Goal: Task Accomplishment & Management: Complete application form

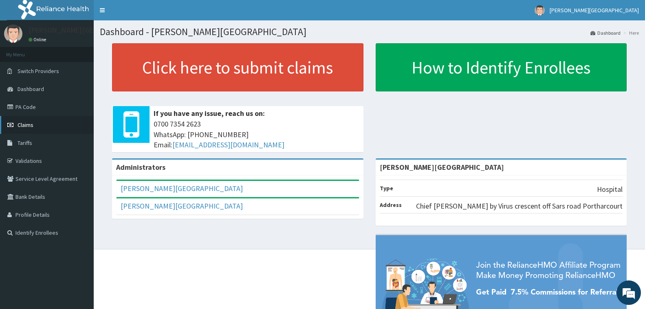
click at [30, 124] on span "Claims" at bounding box center [26, 124] width 16 height 7
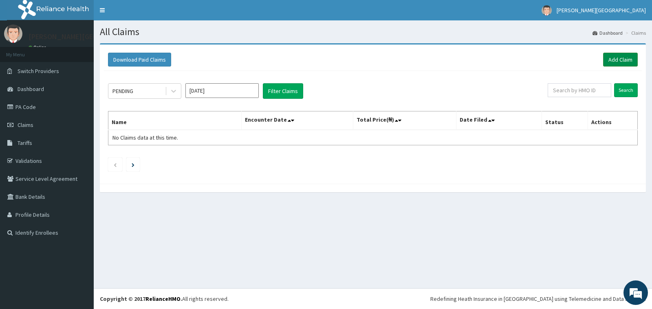
click at [618, 58] on link "Add Claim" at bounding box center [620, 60] width 35 height 14
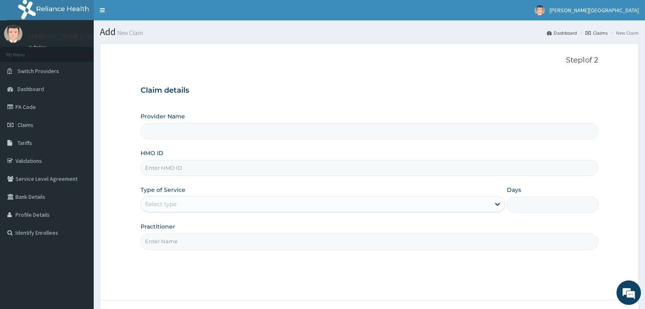
type input "[PERSON_NAME][GEOGRAPHIC_DATA]"
click at [235, 167] on input "HMO ID" at bounding box center [370, 168] width 458 height 16
type input "LIM/10049/B"
click at [272, 205] on div "Select type" at bounding box center [315, 203] width 349 height 13
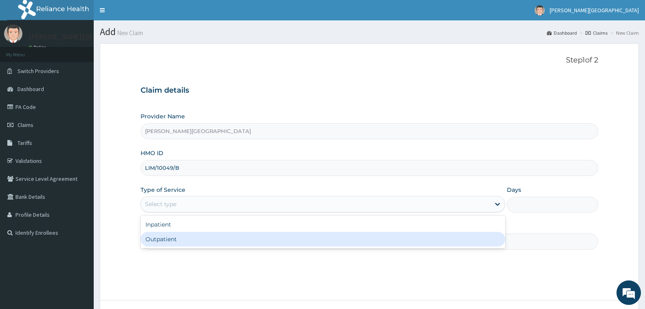
click at [251, 241] on div "Outpatient" at bounding box center [323, 239] width 365 height 15
type input "1"
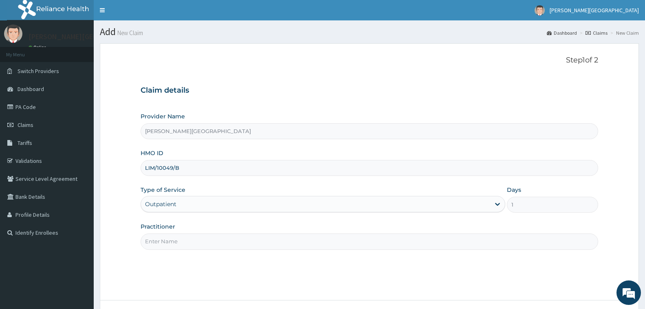
click at [184, 240] on input "Practitioner" at bounding box center [370, 241] width 458 height 16
type input "Dr. Chuka"
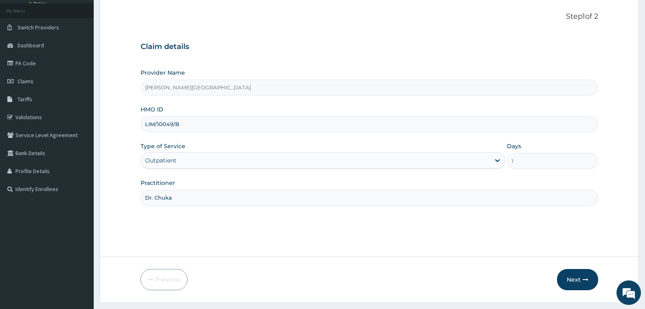
scroll to position [64, 0]
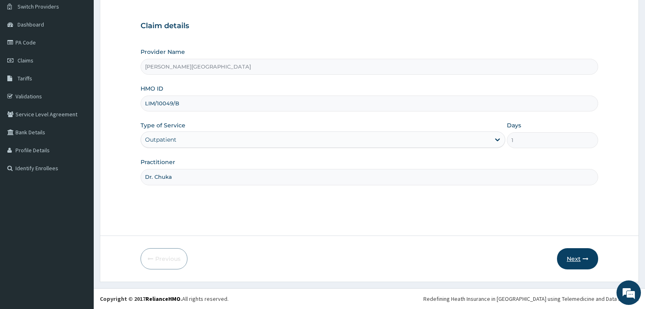
click at [581, 258] on button "Next" at bounding box center [577, 258] width 41 height 21
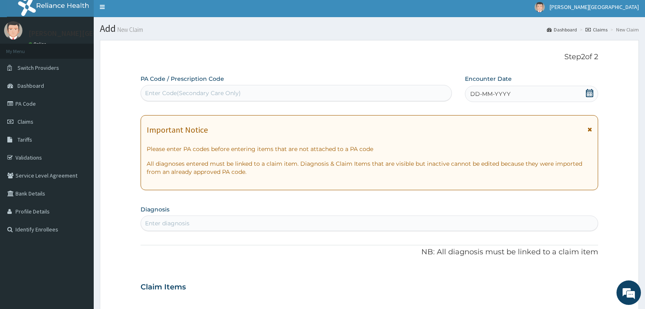
scroll to position [0, 0]
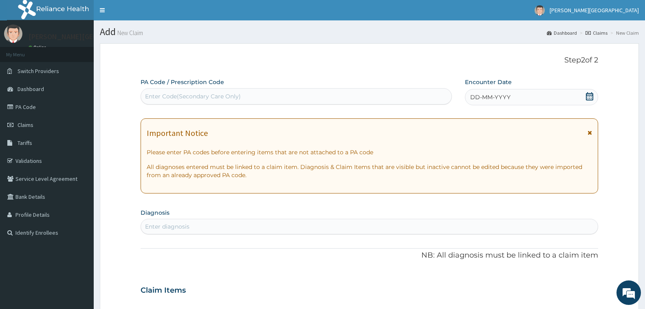
click at [256, 99] on div "Enter Code(Secondary Care Only)" at bounding box center [296, 96] width 311 height 13
type input "MALARIA"
click at [311, 74] on div "Step 2 of 2 PA Code / Prescription Code Use Up and Down to choose options, pres…" at bounding box center [370, 278] width 458 height 444
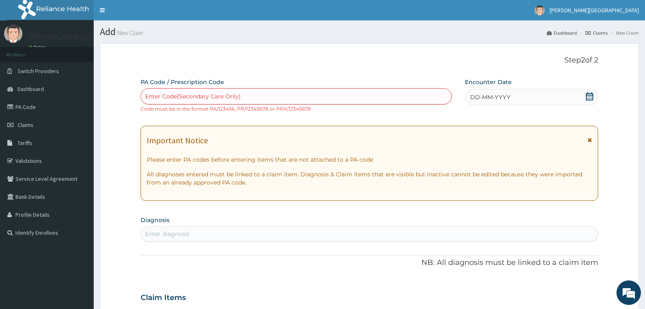
click at [256, 99] on div "Enter Code(Secondary Care Only)" at bounding box center [296, 96] width 311 height 13
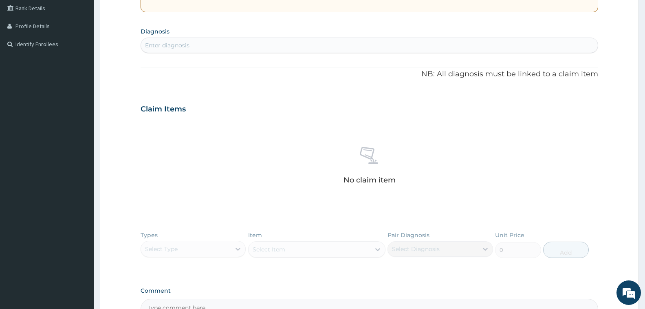
scroll to position [203, 0]
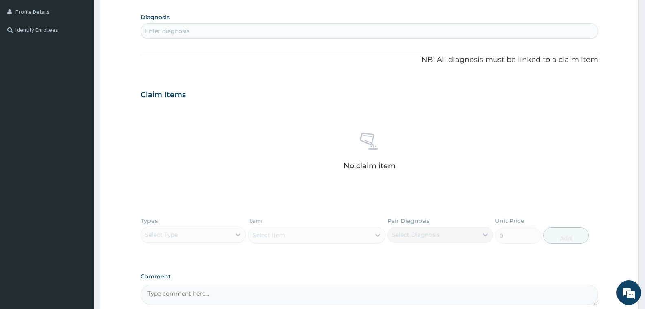
click at [311, 28] on div "Enter diagnosis" at bounding box center [369, 30] width 457 height 13
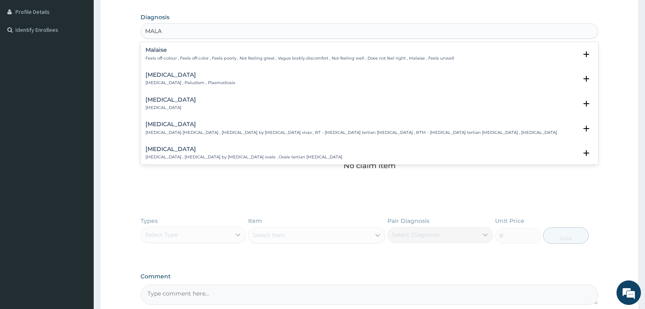
type input "MALAR"
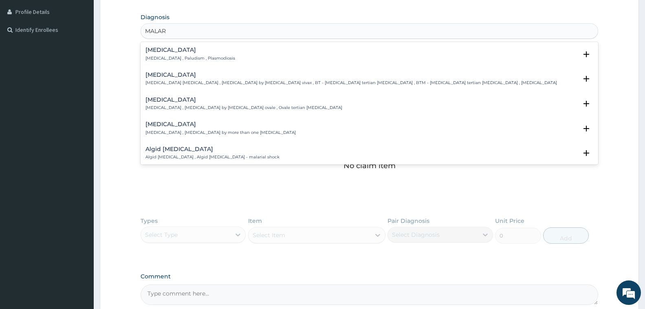
click at [189, 53] on div "Malaria Malaria , Paludism , Plasmodiosis" at bounding box center [191, 54] width 90 height 14
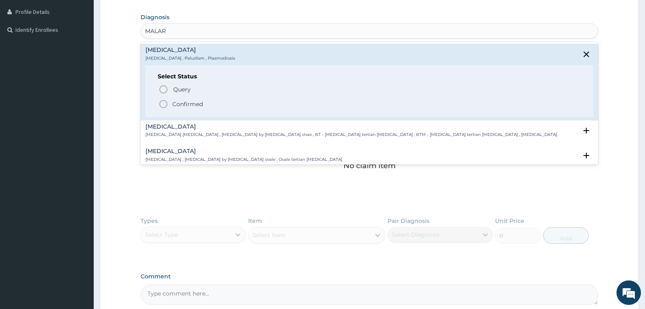
click at [161, 106] on circle "status option filled" at bounding box center [163, 103] width 7 height 7
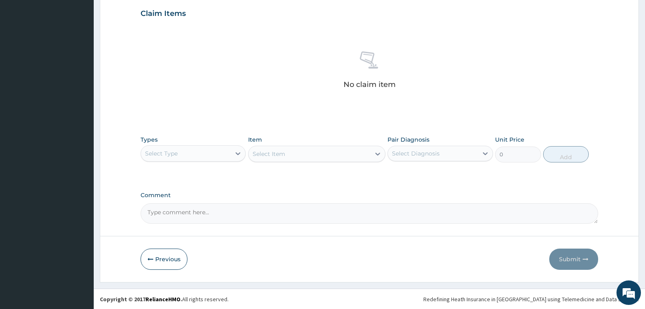
scroll to position [287, 0]
click at [233, 150] on div at bounding box center [238, 153] width 15 height 15
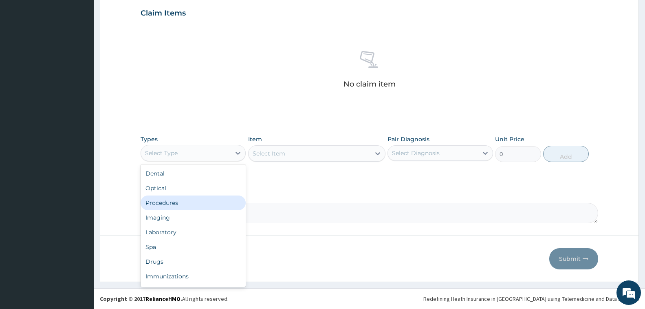
click at [174, 205] on div "Procedures" at bounding box center [193, 202] width 105 height 15
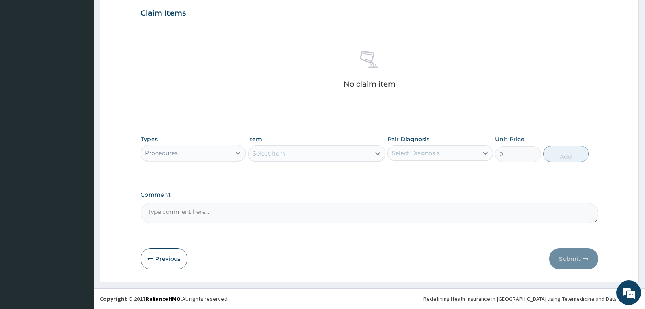
click at [305, 155] on div "Select Item" at bounding box center [310, 153] width 122 height 13
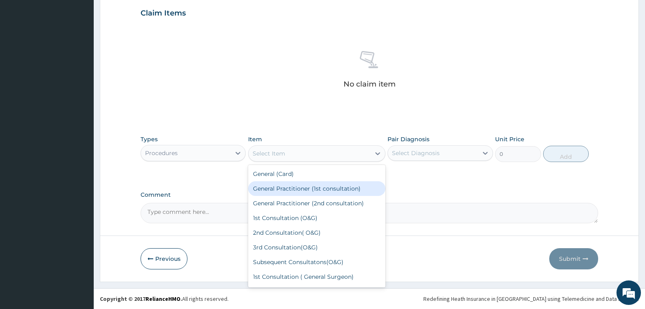
click at [296, 189] on div "General Practitioner (1st consultation)" at bounding box center [316, 188] width 137 height 15
type input "1500"
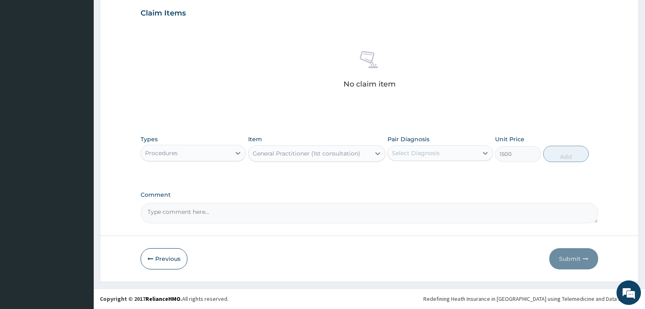
click at [421, 153] on div "Select Diagnosis" at bounding box center [416, 153] width 48 height 8
drag, startPoint x: 421, startPoint y: 174, endPoint x: 427, endPoint y: 172, distance: 6.3
click at [421, 174] on label "Malaria" at bounding box center [426, 173] width 51 height 8
checkbox input "true"
click at [562, 152] on button "Add" at bounding box center [566, 154] width 46 height 16
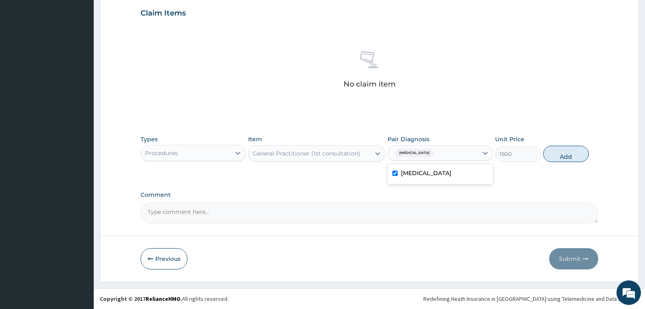
type input "0"
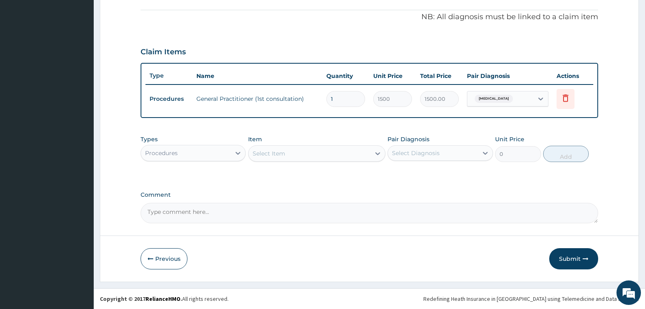
scroll to position [248, 0]
click at [287, 154] on div "Select Item" at bounding box center [310, 153] width 122 height 13
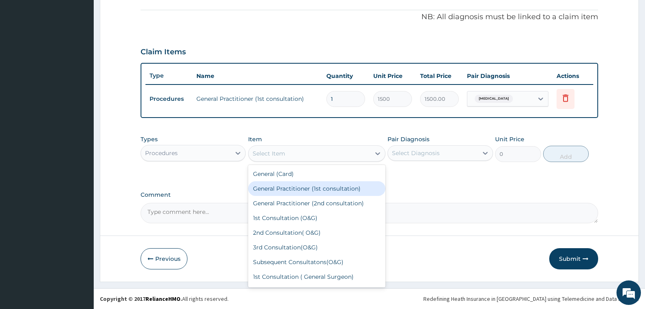
click at [214, 155] on div "Procedures" at bounding box center [186, 152] width 90 height 13
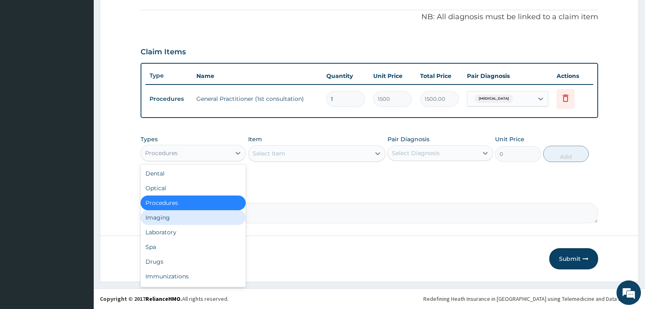
scroll to position [28, 0]
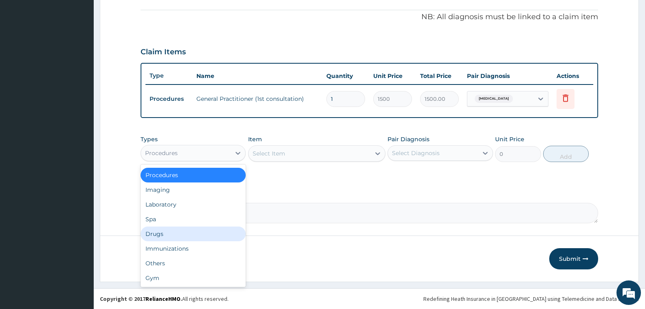
click at [161, 236] on div "Drugs" at bounding box center [193, 233] width 105 height 15
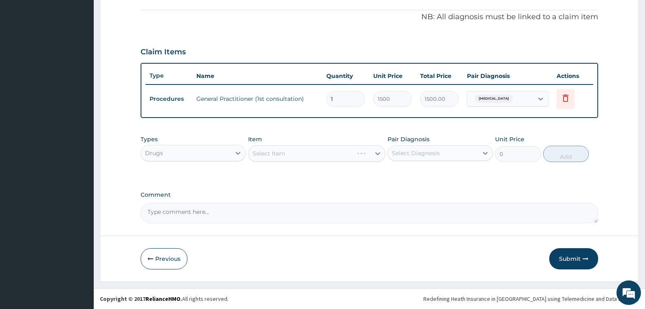
click at [285, 153] on div "Select Item" at bounding box center [316, 153] width 137 height 16
click at [375, 155] on icon at bounding box center [378, 153] width 8 height 8
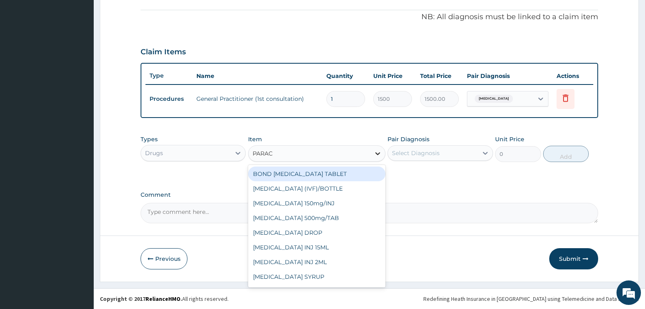
type input "PARACE"
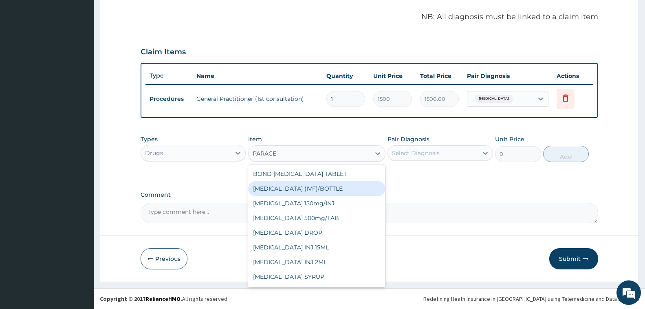
scroll to position [13, 0]
click at [303, 191] on div "[MEDICAL_DATA] 150mg/INJ" at bounding box center [316, 190] width 137 height 15
type input "250"
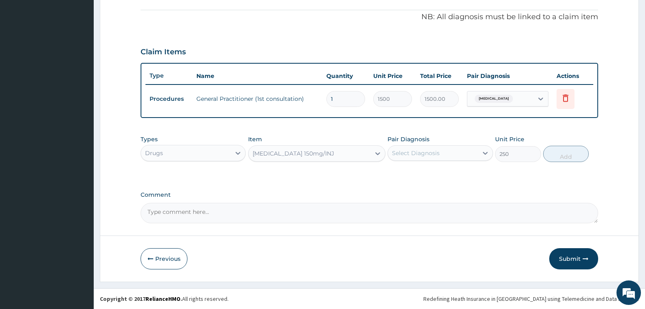
click at [403, 152] on div "Select Diagnosis" at bounding box center [416, 153] width 48 height 8
click at [411, 173] on label "Malaria" at bounding box center [426, 173] width 51 height 8
checkbox input "true"
click at [567, 154] on button "Add" at bounding box center [566, 154] width 46 height 16
type input "0"
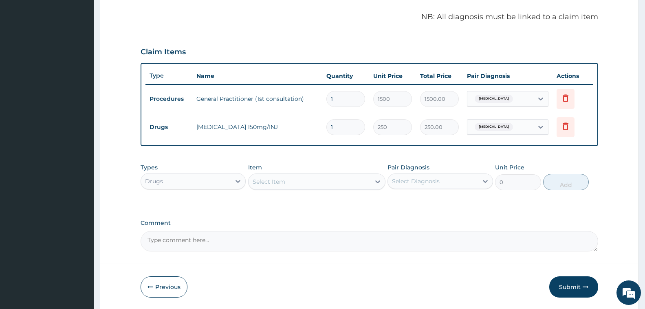
click at [263, 182] on div "Select Item" at bounding box center [269, 181] width 33 height 8
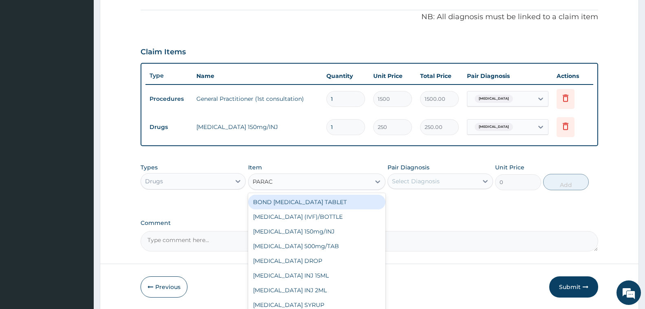
type input "PARACE"
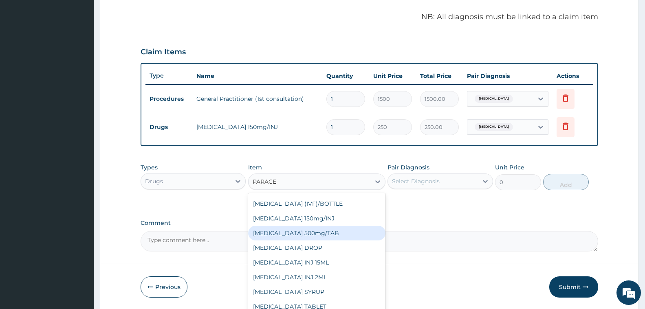
click at [328, 229] on div "PARACETAMOL 500mg/TAB" at bounding box center [316, 232] width 137 height 15
type input "7"
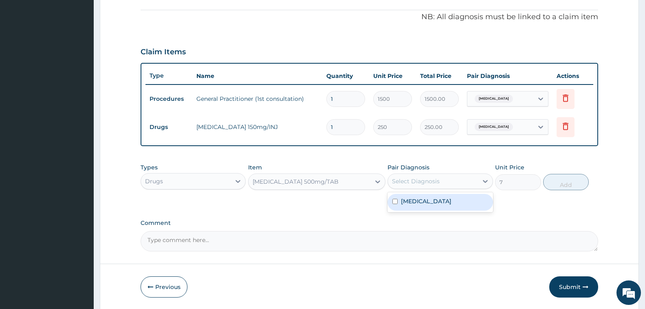
drag, startPoint x: 419, startPoint y: 175, endPoint x: 416, endPoint y: 181, distance: 7.0
click at [418, 176] on div "Select Diagnosis" at bounding box center [433, 180] width 90 height 13
click at [413, 203] on label "Malaria" at bounding box center [426, 201] width 51 height 8
checkbox input "true"
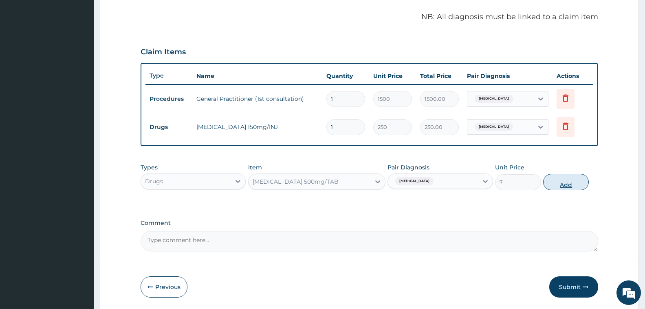
click at [566, 188] on button "Add" at bounding box center [566, 182] width 46 height 16
type input "0"
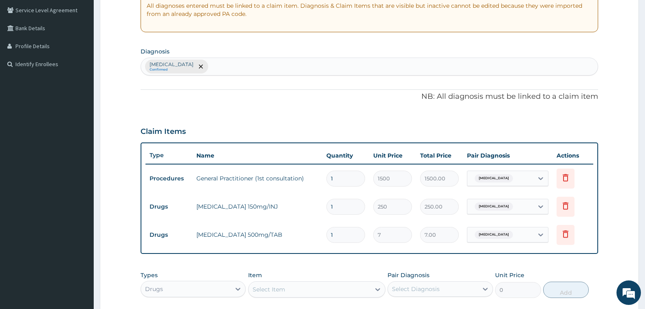
scroll to position [166, 0]
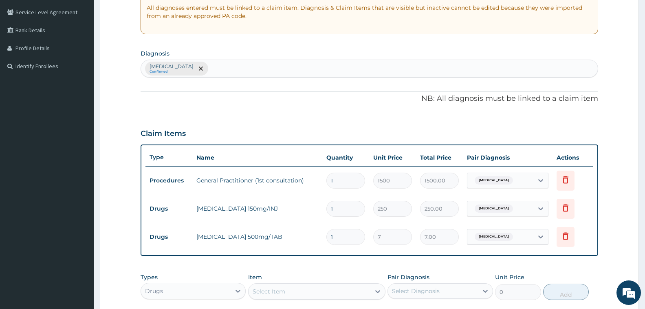
click at [230, 69] on div "Malaria Confirmed" at bounding box center [369, 68] width 457 height 17
type input "UPPER RES"
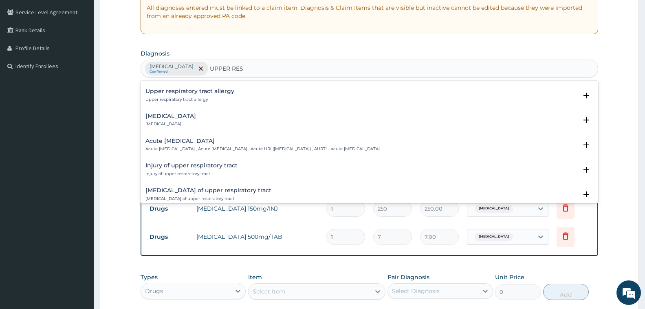
scroll to position [82, 0]
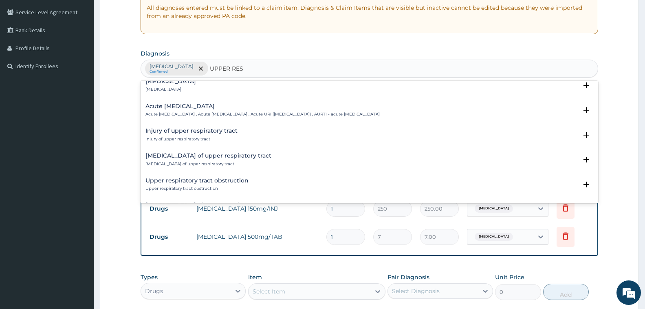
click at [199, 102] on div "Acute upper respiratory infection Acute upper respiratory infection , Acute upp…" at bounding box center [370, 112] width 458 height 25
click at [200, 107] on h4 "Acute upper respiratory infection" at bounding box center [263, 106] width 234 height 6
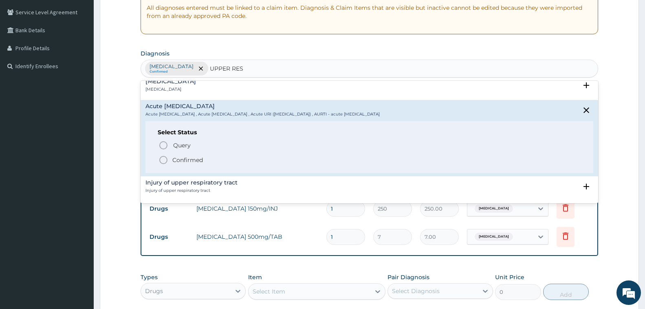
click at [162, 158] on icon "status option filled" at bounding box center [164, 160] width 10 height 10
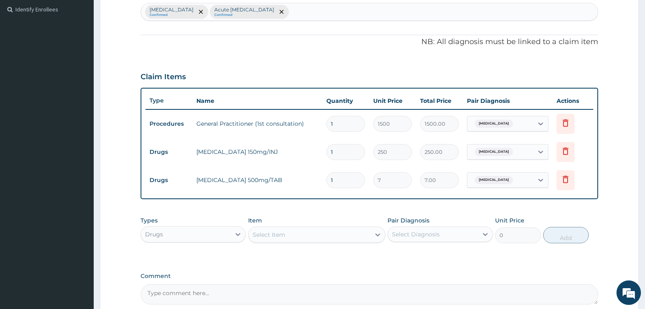
scroll to position [304, 0]
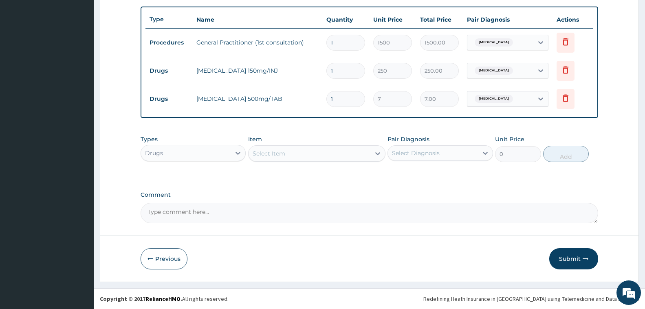
click at [320, 159] on div "Select Item" at bounding box center [310, 153] width 122 height 13
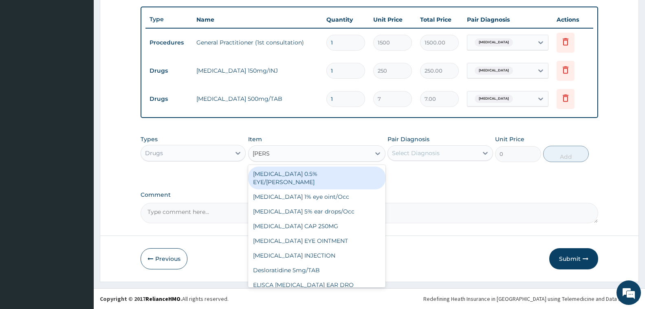
type input "LORAT"
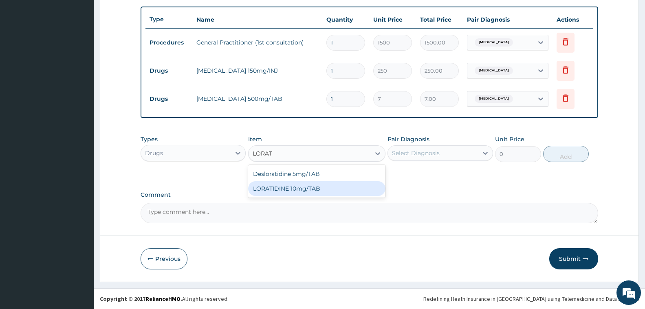
click at [312, 185] on div "LORATIDINE 10mg/TAB" at bounding box center [316, 188] width 137 height 15
type input "50"
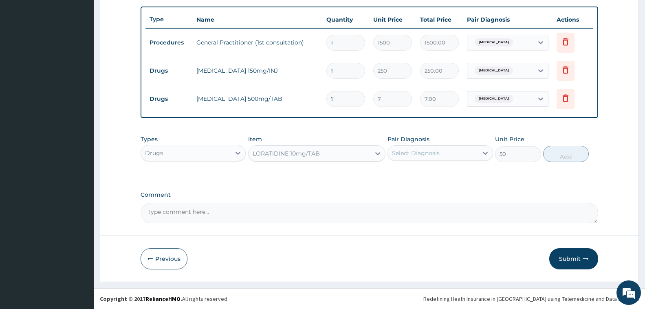
click at [400, 157] on div "Select Diagnosis" at bounding box center [416, 153] width 48 height 8
click at [410, 187] on label "Acute upper respiratory infection" at bounding box center [435, 189] width 69 height 8
checkbox input "true"
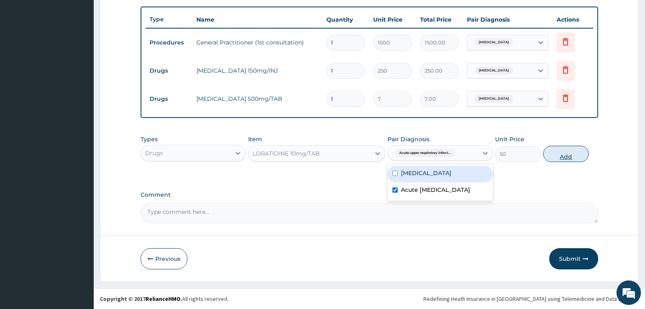
click at [561, 157] on button "Add" at bounding box center [566, 154] width 46 height 16
type input "0"
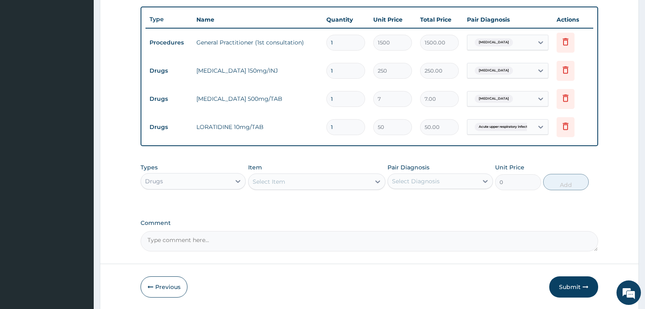
click at [286, 177] on div "Select Item" at bounding box center [310, 181] width 122 height 13
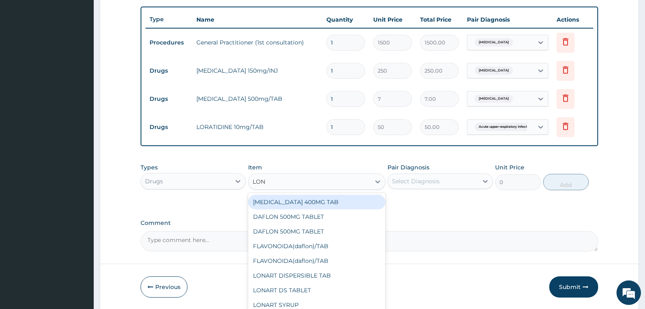
type input "LONA"
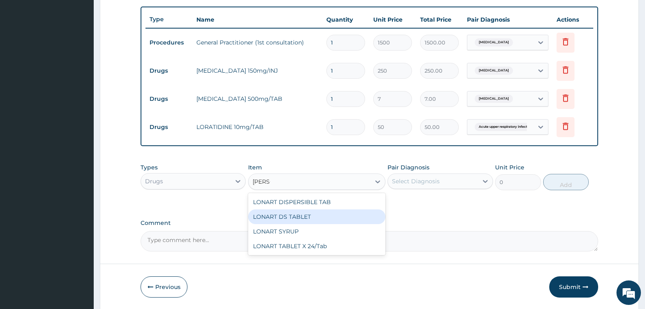
click at [295, 216] on div "LONART DS TABLET" at bounding box center [316, 216] width 137 height 15
type input "150"
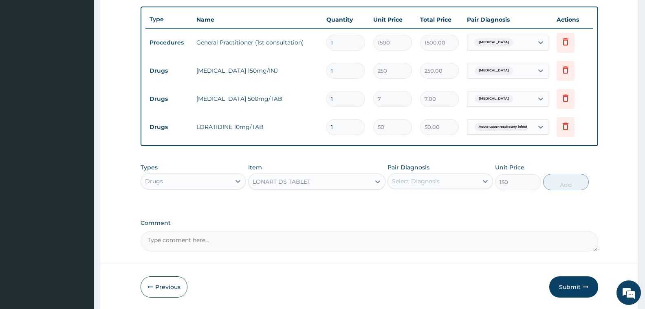
click at [414, 179] on div "Select Diagnosis" at bounding box center [416, 181] width 48 height 8
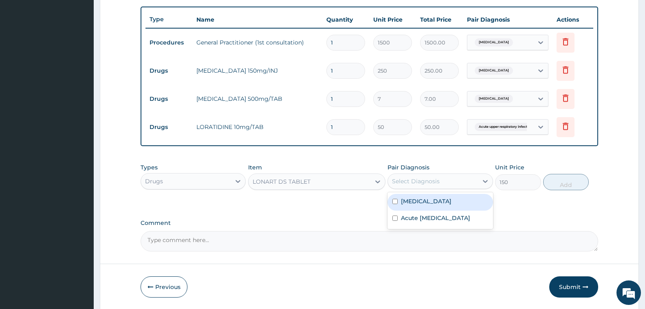
click at [419, 201] on label "Malaria" at bounding box center [426, 201] width 51 height 8
checkbox input "true"
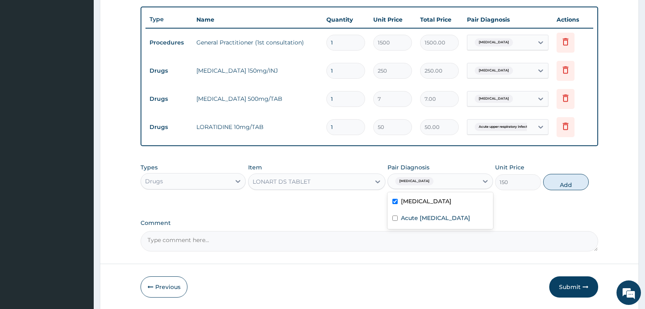
click at [570, 179] on button "Add" at bounding box center [566, 182] width 46 height 16
type input "0"
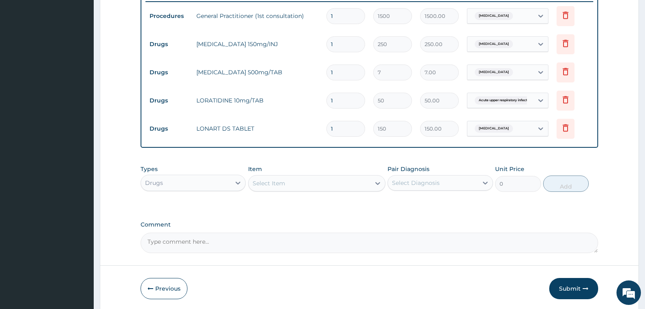
scroll to position [360, 0]
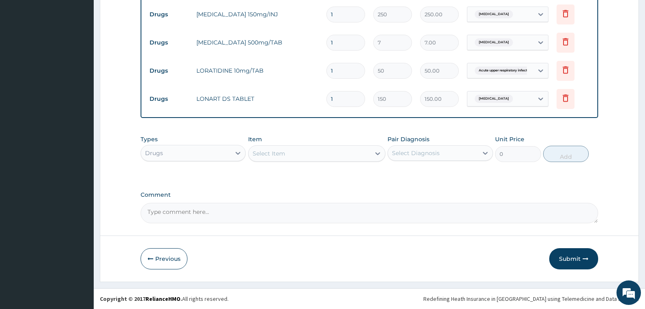
click at [273, 151] on div "Select Item" at bounding box center [269, 153] width 33 height 8
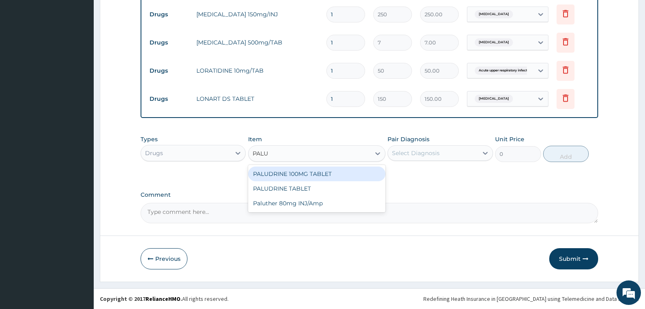
type input "PALUT"
click at [284, 176] on div "Paluther 80mg INJ/Amp" at bounding box center [316, 173] width 137 height 15
type input "350"
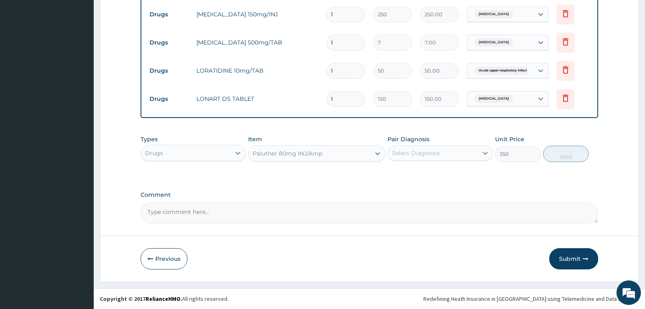
click at [408, 155] on div "Select Diagnosis" at bounding box center [416, 153] width 48 height 8
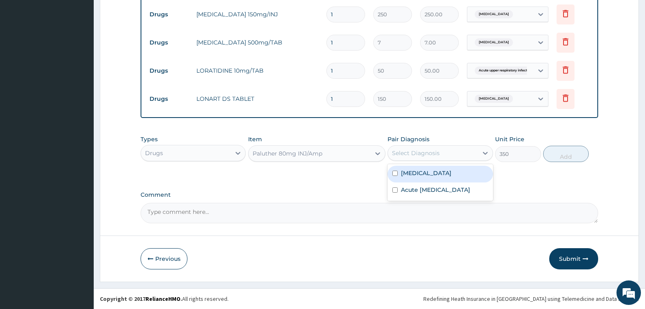
click at [428, 177] on div "Malaria" at bounding box center [440, 174] width 105 height 17
checkbox input "true"
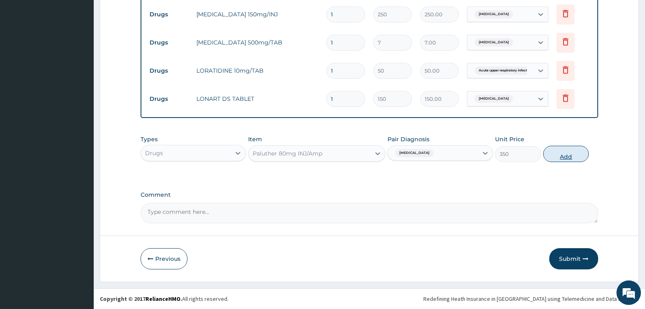
click at [556, 147] on button "Add" at bounding box center [566, 154] width 46 height 16
type input "0"
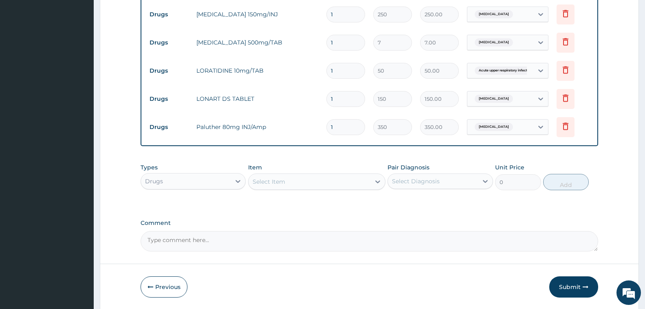
drag, startPoint x: 342, startPoint y: 127, endPoint x: 295, endPoint y: 127, distance: 46.9
click at [295, 127] on tr "Drugs Paluther 80mg INJ/Amp 1 350 350.00 Malaria Delete" at bounding box center [370, 127] width 448 height 28
type input "6"
type input "2100.00"
type input "6"
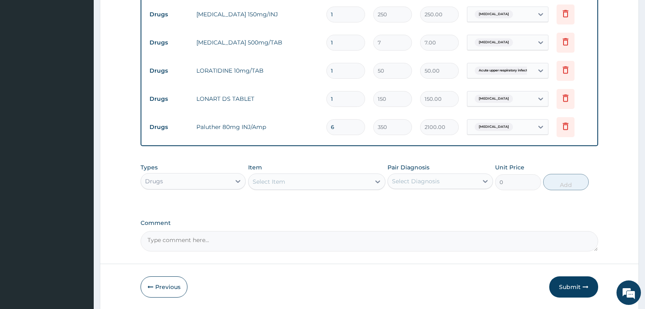
click at [340, 101] on input "1" at bounding box center [346, 99] width 39 height 16
type input "12"
type input "1800.00"
type input "12"
click at [348, 71] on input "1" at bounding box center [346, 71] width 39 height 16
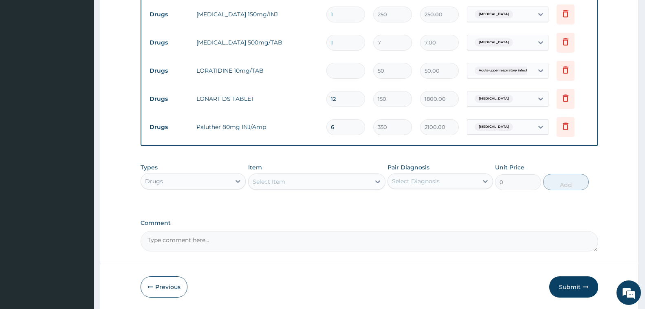
type input "0.00"
type input "5"
type input "250.00"
type input "5"
click at [345, 46] on input "1" at bounding box center [346, 43] width 39 height 16
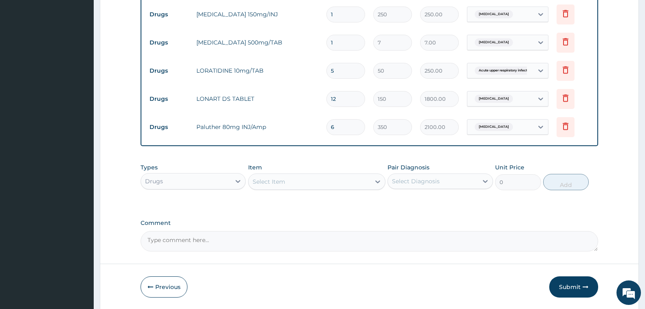
type input "18"
type input "126.00"
type input "19"
type input "133.00"
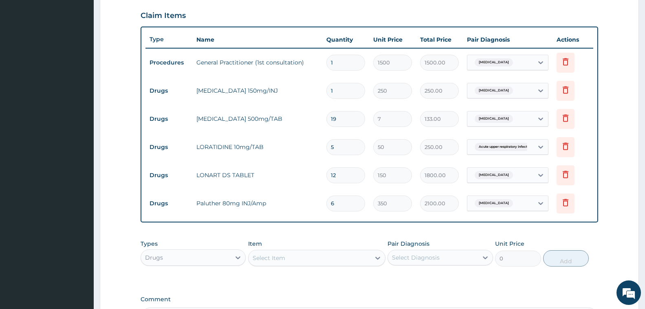
scroll to position [279, 0]
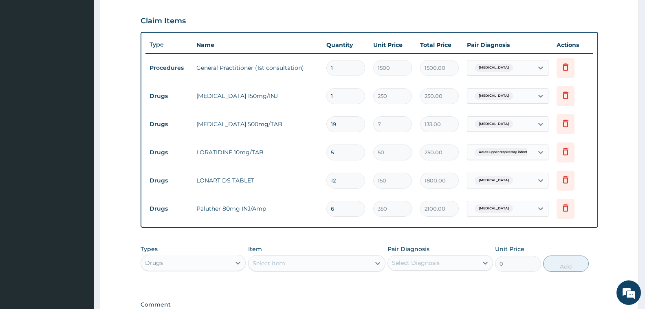
type input "19"
click at [344, 102] on input "1" at bounding box center [346, 96] width 39 height 16
type input "0.00"
type input "2"
type input "500.00"
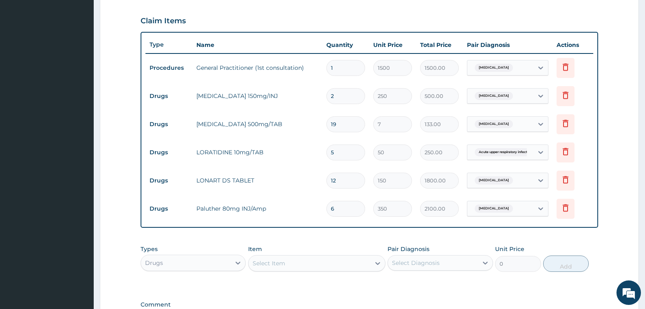
type input "2"
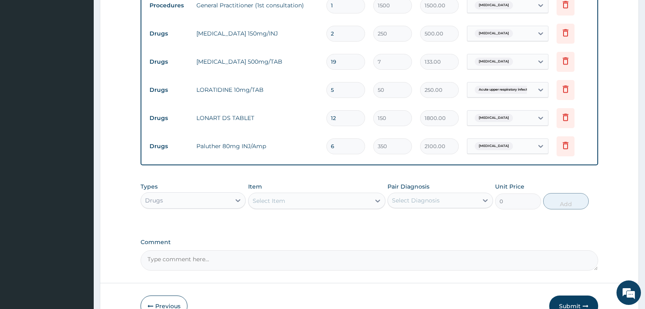
scroll to position [389, 0]
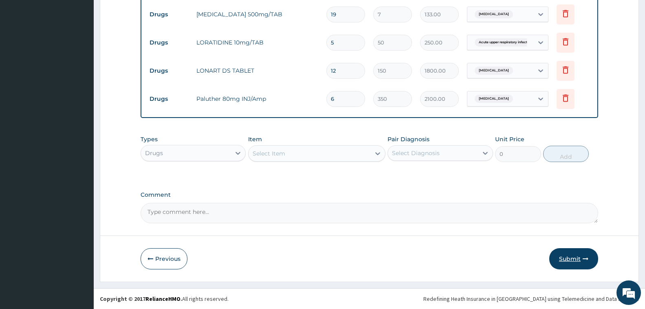
click at [570, 261] on button "Submit" at bounding box center [574, 258] width 49 height 21
click at [572, 256] on button "Submit" at bounding box center [574, 258] width 49 height 21
click at [579, 264] on button "Submit" at bounding box center [574, 258] width 49 height 21
click at [578, 249] on button "Submit" at bounding box center [574, 258] width 49 height 21
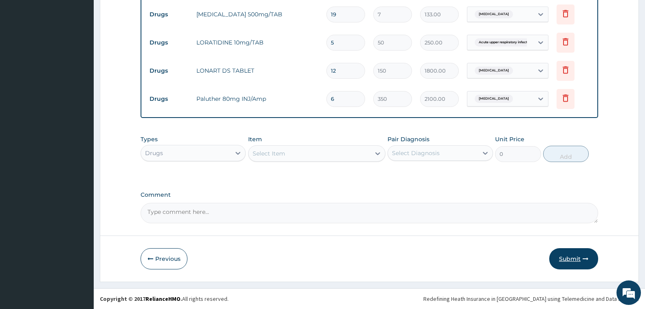
click at [570, 257] on button "Submit" at bounding box center [574, 258] width 49 height 21
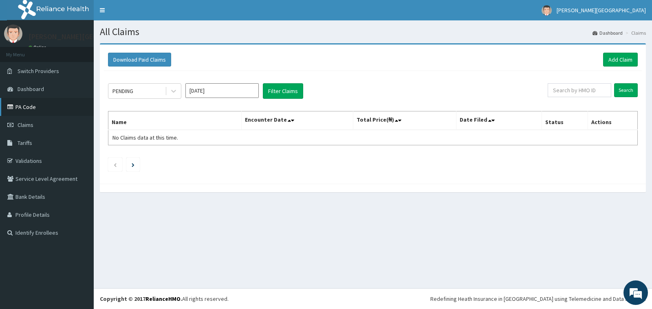
click at [20, 106] on link "PA Code" at bounding box center [47, 107] width 94 height 18
click at [31, 126] on span "Claims" at bounding box center [26, 124] width 16 height 7
click at [24, 108] on link "PA Code" at bounding box center [47, 107] width 94 height 18
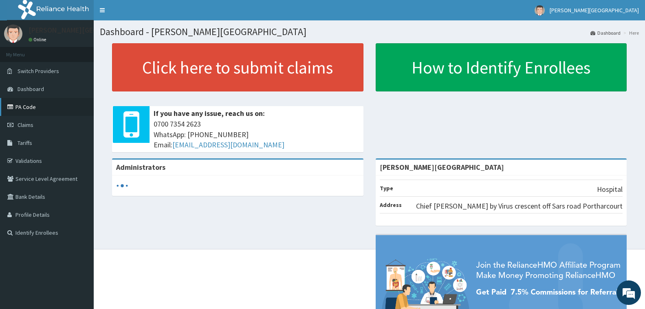
click at [22, 105] on link "PA Code" at bounding box center [47, 107] width 94 height 18
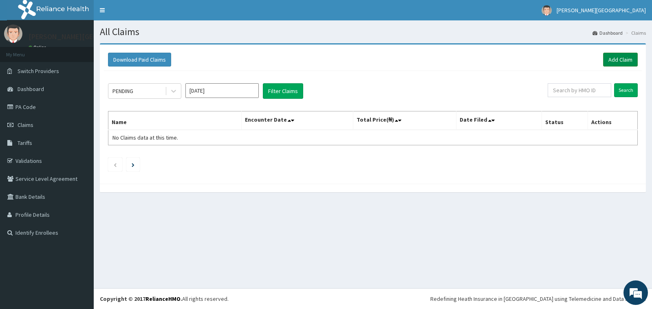
click at [615, 60] on link "Add Claim" at bounding box center [620, 60] width 35 height 14
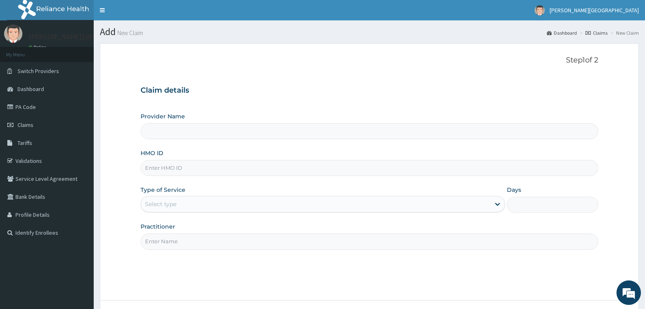
type input "[PERSON_NAME][GEOGRAPHIC_DATA]"
click at [170, 168] on input "HMO ID" at bounding box center [370, 168] width 458 height 16
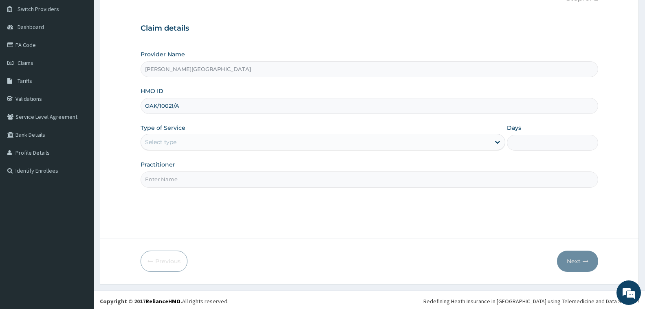
scroll to position [64, 0]
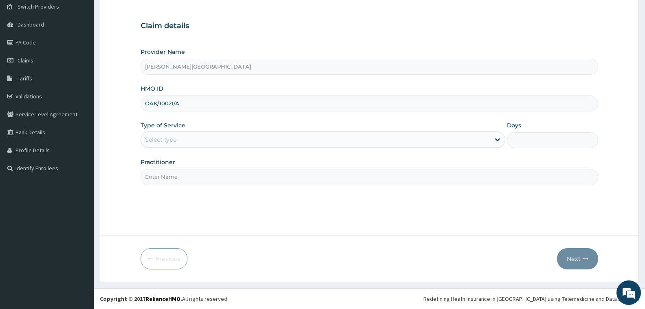
type input "OAK/10021/A"
click at [253, 142] on div "Select type" at bounding box center [315, 139] width 349 height 13
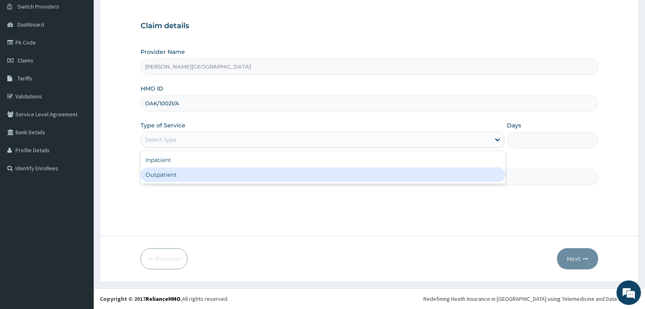
click at [244, 175] on div "Outpatient" at bounding box center [323, 174] width 365 height 15
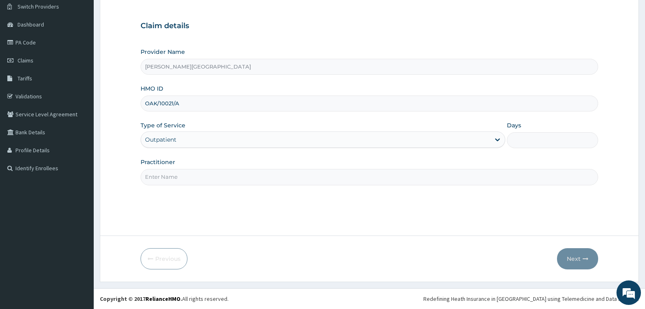
type input "1"
click at [272, 178] on input "Practitioner" at bounding box center [370, 177] width 458 height 16
type input "Dr. Chuka"
click at [575, 260] on button "Next" at bounding box center [577, 258] width 41 height 21
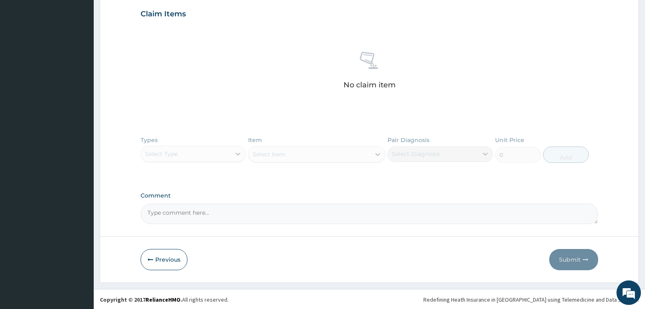
scroll to position [277, 0]
click at [185, 152] on div "Types Select Type Item Select Item Pair Diagnosis Select Diagnosis Unit Price 0…" at bounding box center [370, 154] width 458 height 47
click at [225, 154] on div "Types Select Type Item Select Item Pair Diagnosis Select Diagnosis Unit Price 0…" at bounding box center [370, 154] width 458 height 47
click at [238, 151] on div "Types Select Type Item Select Item Pair Diagnosis Select Diagnosis Unit Price 0…" at bounding box center [370, 154] width 458 height 47
click at [234, 153] on div "Types Select Type Item Select Item Pair Diagnosis Select Diagnosis Unit Price 0…" at bounding box center [370, 154] width 458 height 47
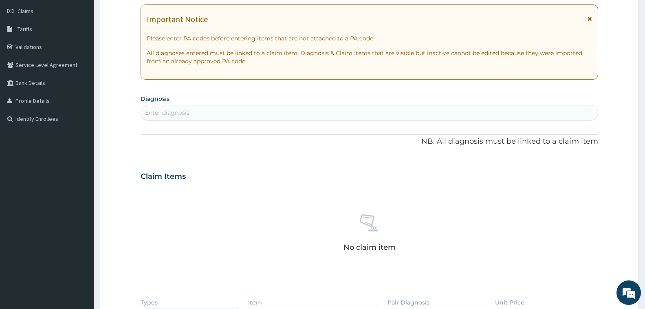
scroll to position [0, 0]
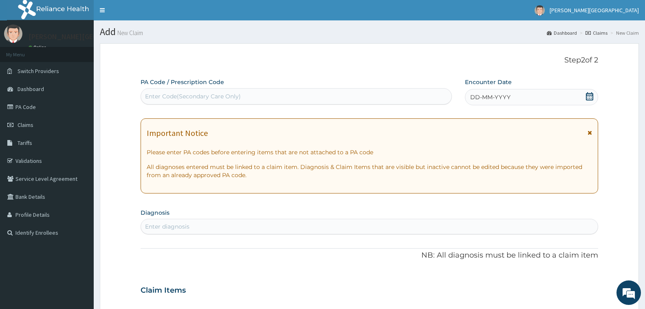
click at [259, 227] on div "Enter diagnosis" at bounding box center [369, 226] width 457 height 13
type input "MALAR"
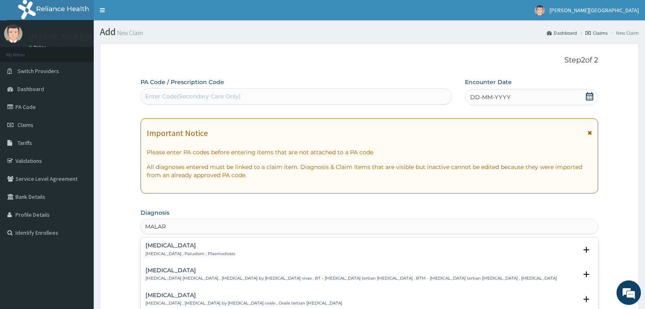
click at [157, 244] on h4 "Malaria" at bounding box center [191, 245] width 90 height 6
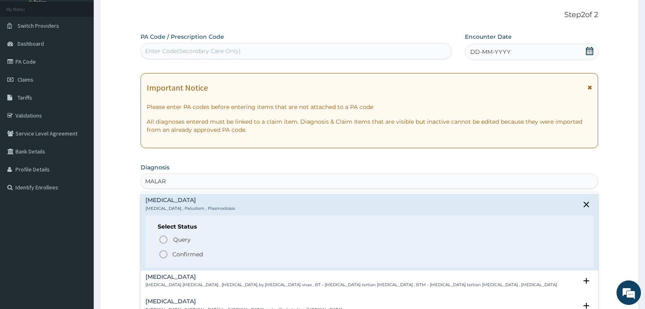
scroll to position [122, 0]
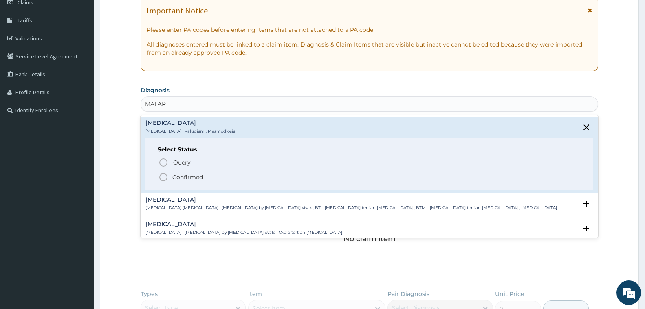
click at [161, 178] on icon "status option filled" at bounding box center [164, 177] width 10 height 10
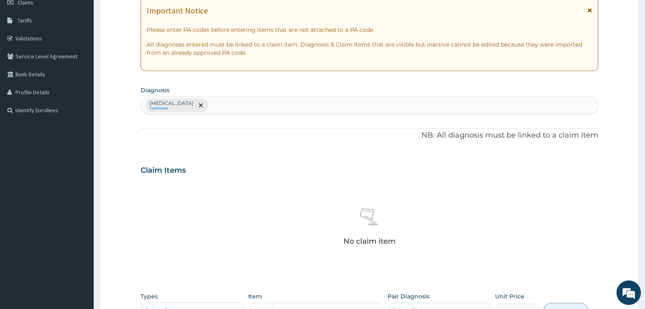
click at [205, 107] on div "Malaria Confirmed" at bounding box center [369, 105] width 457 height 17
type input "SEPSIS"
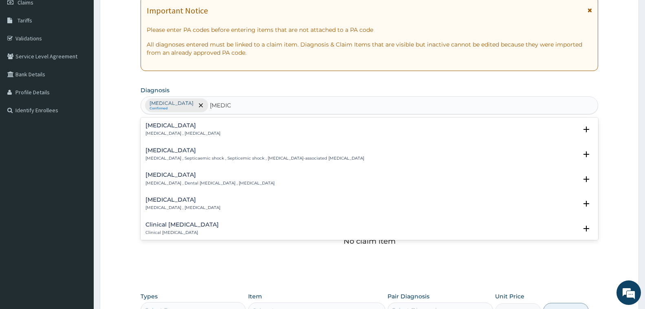
click at [182, 129] on div "Sepsis Systemic infection , Sepsis" at bounding box center [183, 129] width 75 height 14
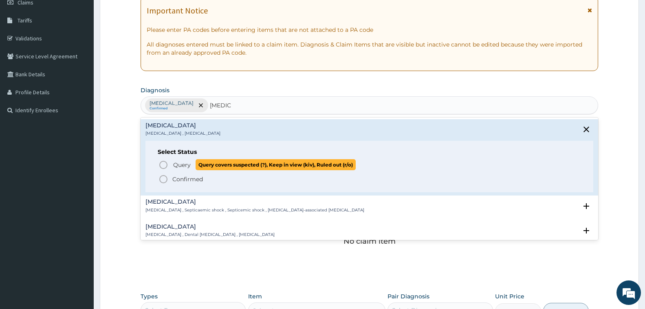
click at [162, 164] on icon "status option query" at bounding box center [164, 165] width 10 height 10
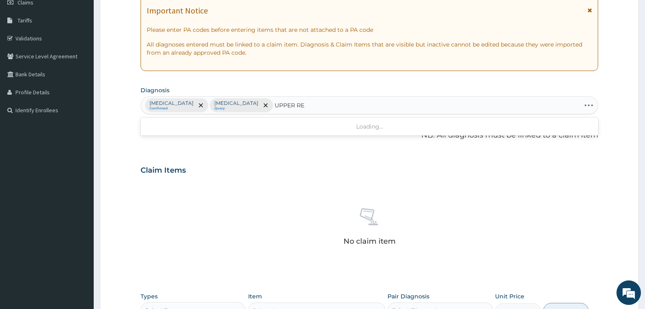
type input "UPPER RES"
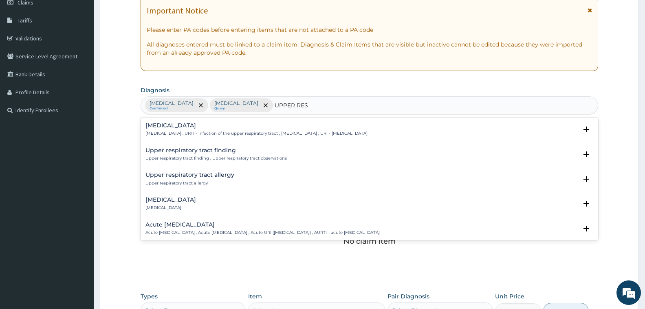
click at [224, 126] on h4 "Upper respiratory infection" at bounding box center [257, 125] width 222 height 6
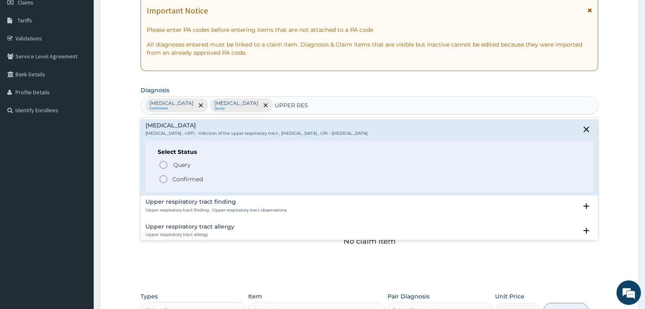
click at [166, 179] on icon "status option filled" at bounding box center [164, 179] width 10 height 10
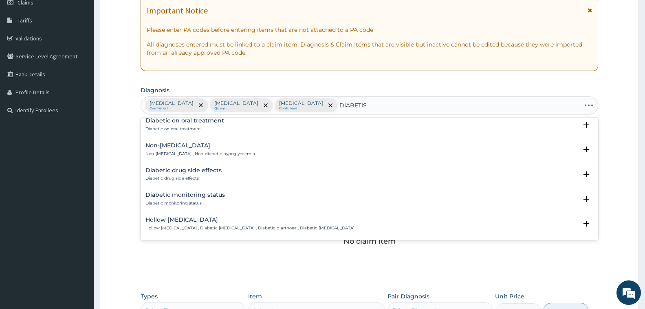
scroll to position [0, 0]
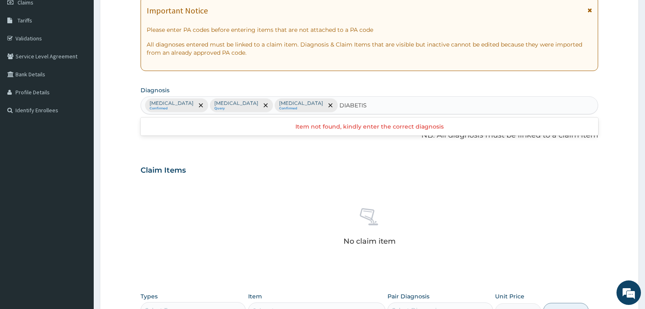
type input "DIABETI"
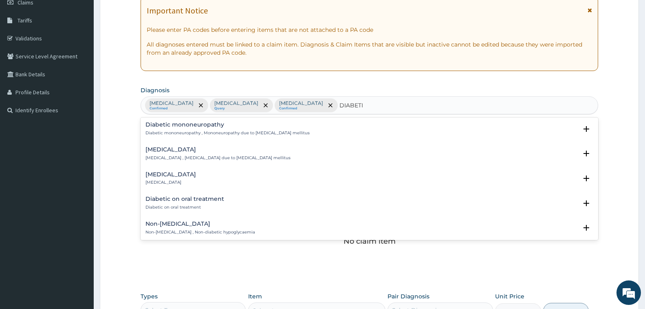
scroll to position [448, 0]
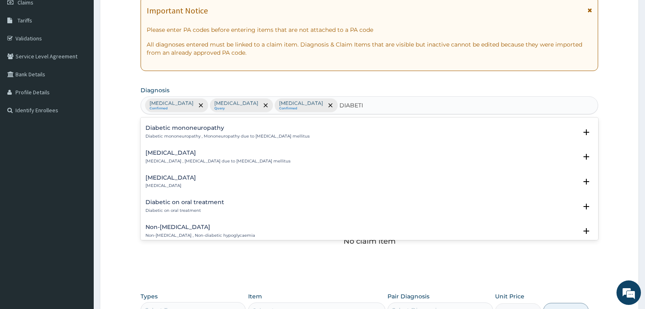
click at [209, 199] on h4 "Diabetic on oral treatment" at bounding box center [185, 202] width 79 height 6
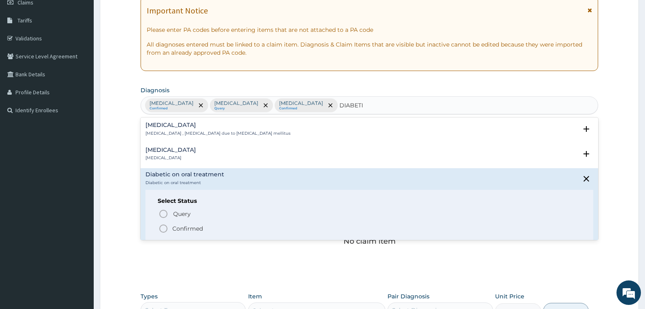
scroll to position [489, 0]
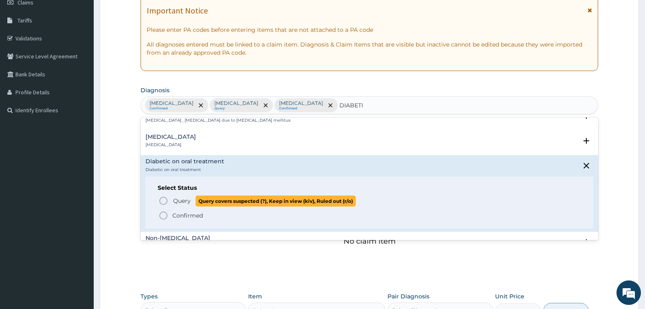
click at [163, 196] on icon "status option query" at bounding box center [164, 201] width 10 height 10
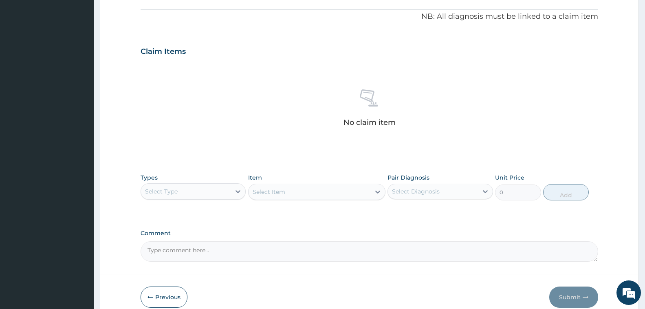
scroll to position [245, 0]
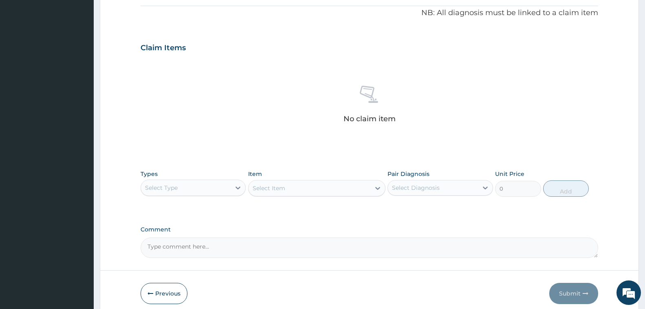
click at [197, 191] on div "Select Type" at bounding box center [186, 187] width 90 height 13
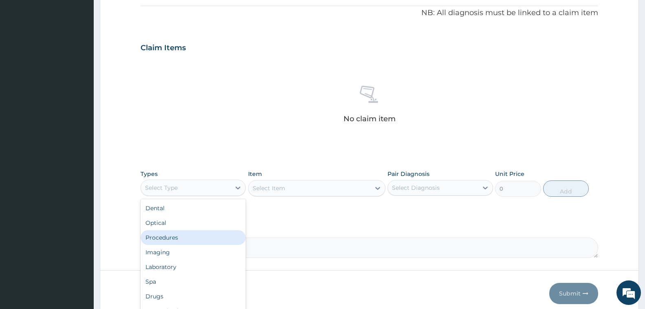
click at [179, 238] on div "Procedures" at bounding box center [193, 237] width 105 height 15
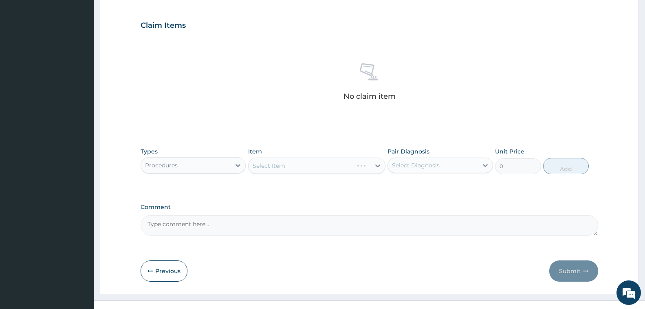
scroll to position [279, 0]
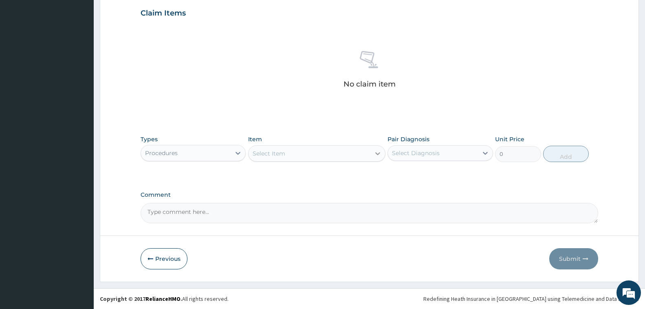
click at [372, 154] on div at bounding box center [378, 153] width 15 height 15
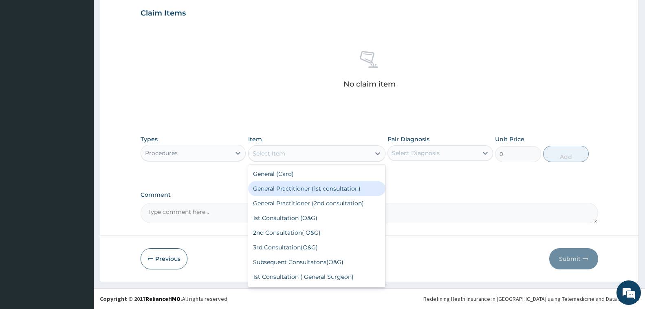
click at [332, 187] on div "General Practitioner (1st consultation)" at bounding box center [316, 188] width 137 height 15
type input "1500"
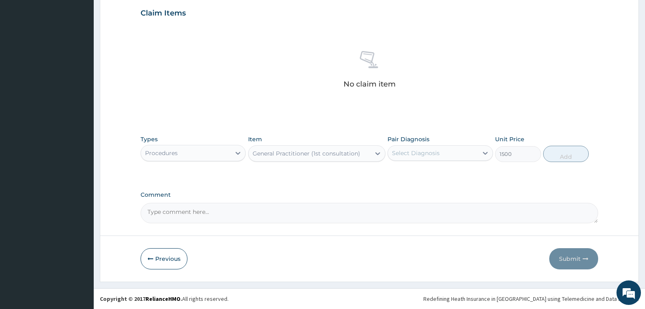
click at [421, 156] on div "Select Diagnosis" at bounding box center [416, 153] width 48 height 8
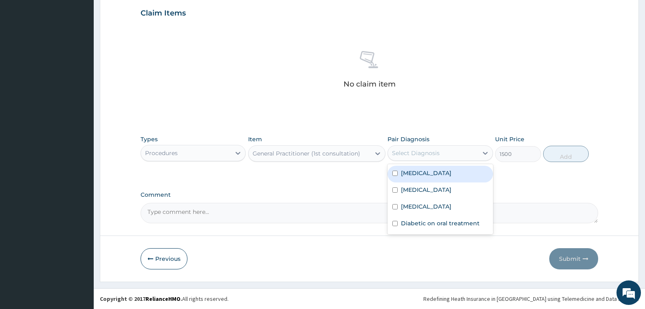
click at [413, 175] on label "Malaria" at bounding box center [426, 173] width 51 height 8
checkbox input "true"
click at [562, 155] on button "Add" at bounding box center [566, 154] width 46 height 16
type input "0"
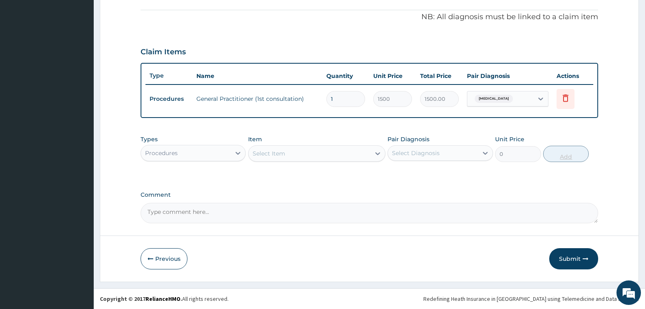
scroll to position [241, 0]
click at [314, 156] on div "Select Item" at bounding box center [310, 153] width 122 height 13
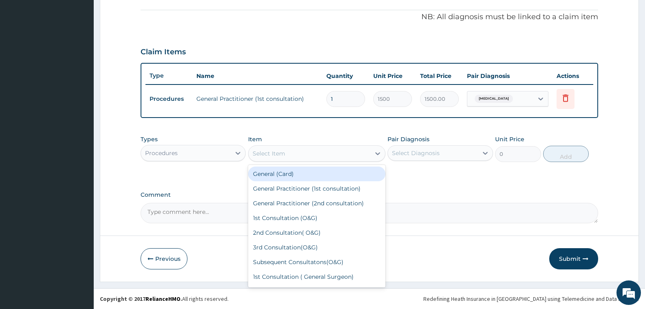
click at [203, 154] on div "Procedures" at bounding box center [186, 152] width 90 height 13
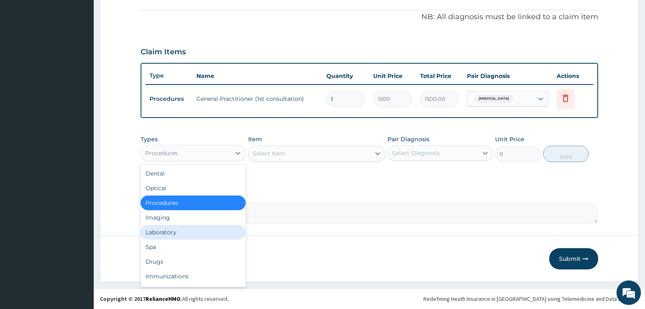
click at [165, 231] on div "Laboratory" at bounding box center [193, 232] width 105 height 15
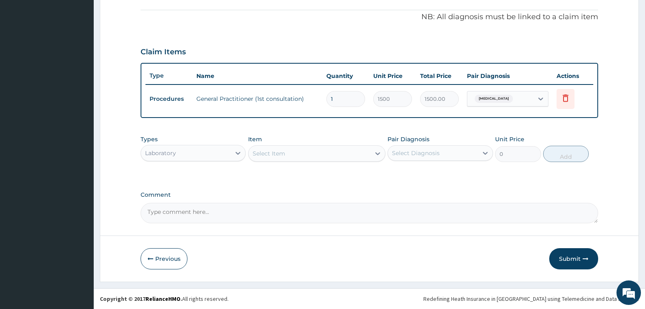
click at [319, 150] on div "Select Item" at bounding box center [310, 153] width 122 height 13
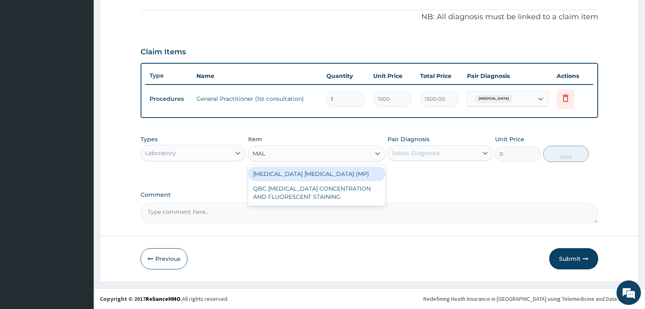
type input "MALA"
click at [314, 178] on div "MALARIA PARASITE (MP)" at bounding box center [316, 173] width 137 height 15
type input "560"
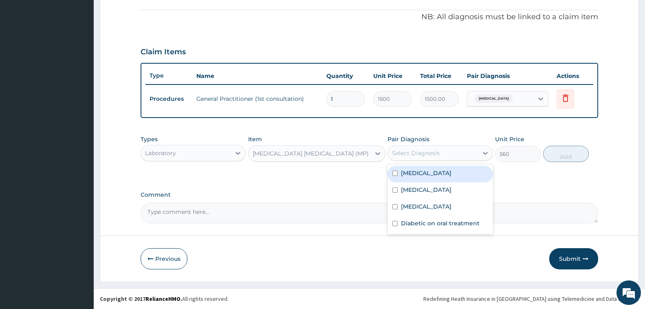
click at [404, 158] on div "Select Diagnosis" at bounding box center [433, 152] width 90 height 13
click at [408, 172] on label "Malaria" at bounding box center [426, 173] width 51 height 8
checkbox input "true"
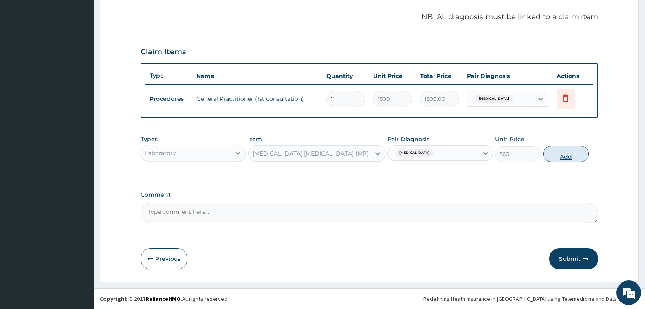
click at [561, 155] on button "Add" at bounding box center [566, 154] width 46 height 16
type input "0"
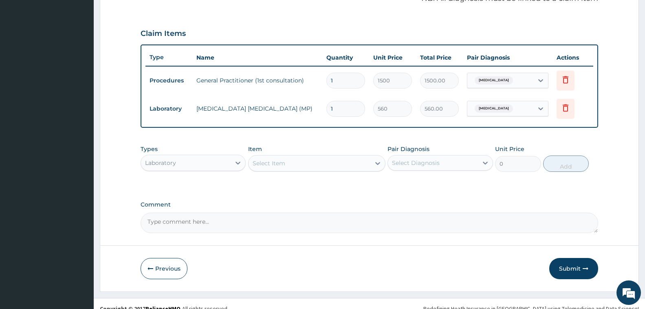
scroll to position [269, 0]
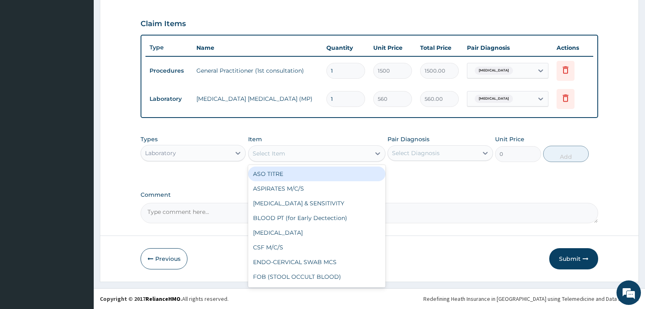
click at [279, 155] on div "Select Item" at bounding box center [269, 153] width 33 height 8
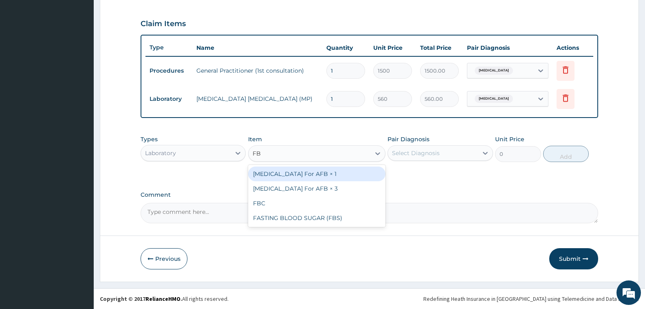
type input "FBC"
click at [286, 168] on div "FBC" at bounding box center [316, 173] width 137 height 15
type input "2000"
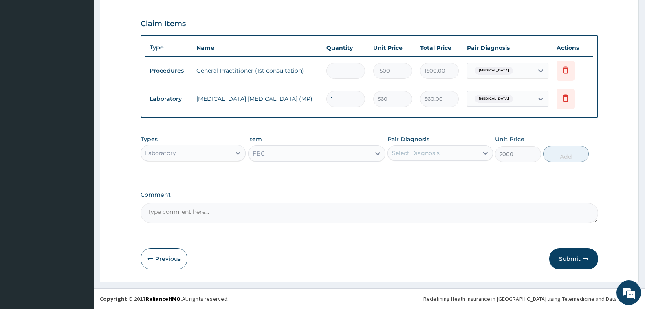
click at [426, 157] on div "Select Diagnosis" at bounding box center [416, 153] width 48 height 8
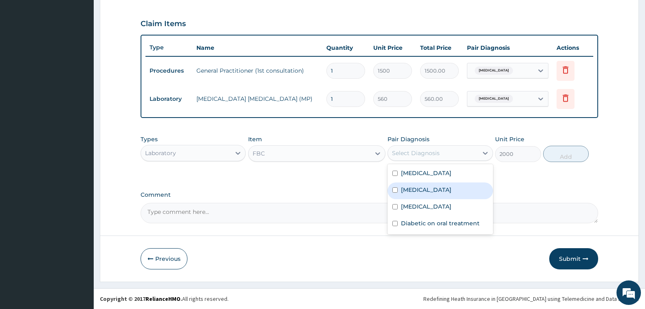
click at [411, 193] on label "Sepsis" at bounding box center [426, 189] width 51 height 8
checkbox input "true"
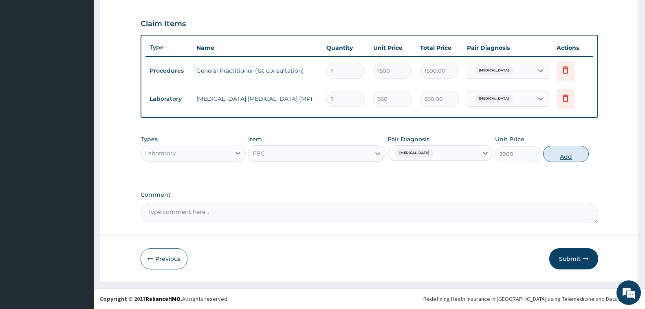
click at [545, 157] on button "Add" at bounding box center [566, 154] width 46 height 16
type input "0"
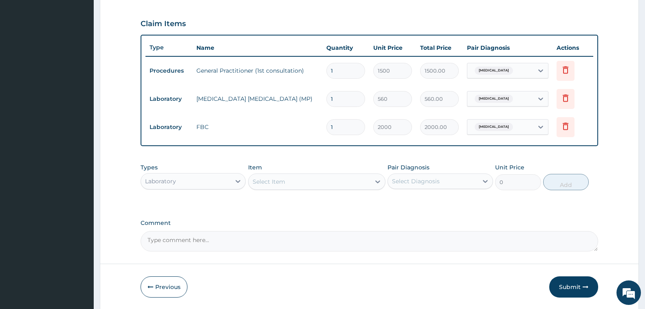
click at [276, 181] on div "Select Item" at bounding box center [269, 181] width 33 height 8
type input "FASTING"
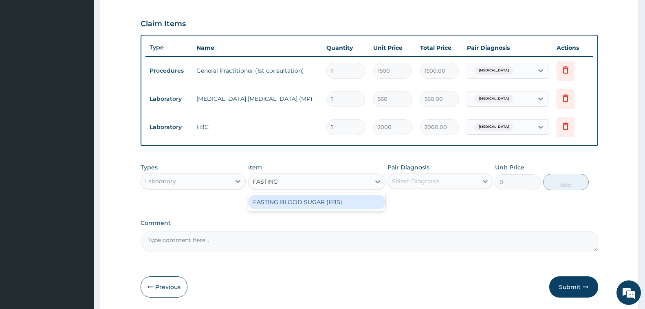
click at [311, 201] on div "FASTING BLOOD SUGAR (FBS)" at bounding box center [316, 201] width 137 height 15
type input "600"
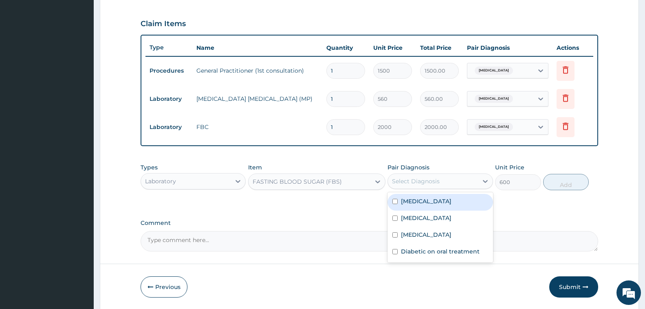
click at [417, 181] on div "Select Diagnosis" at bounding box center [416, 181] width 48 height 8
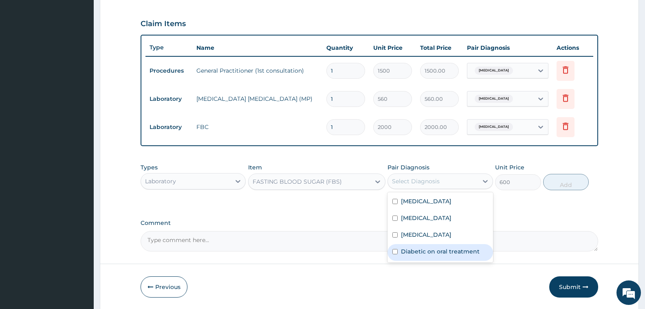
click at [425, 252] on label "Diabetic on oral treatment" at bounding box center [440, 251] width 79 height 8
checkbox input "true"
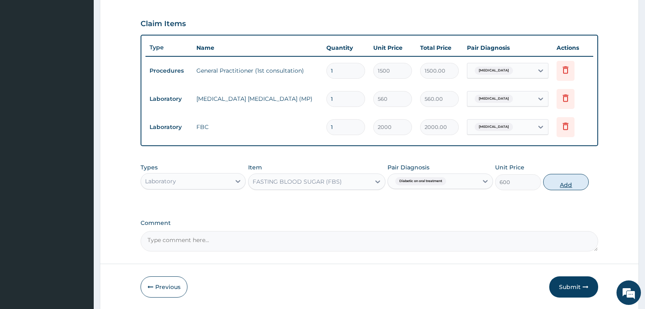
click at [563, 182] on button "Add" at bounding box center [566, 182] width 46 height 16
type input "0"
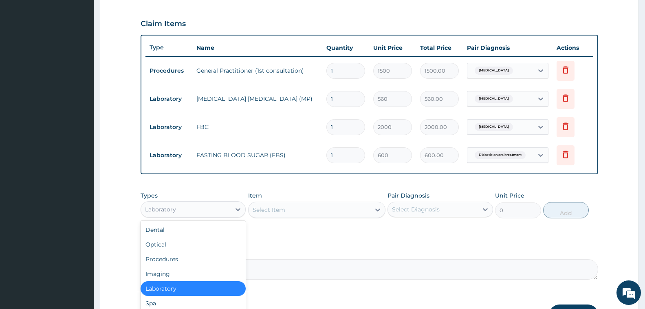
click at [195, 211] on div "Laboratory" at bounding box center [186, 209] width 90 height 13
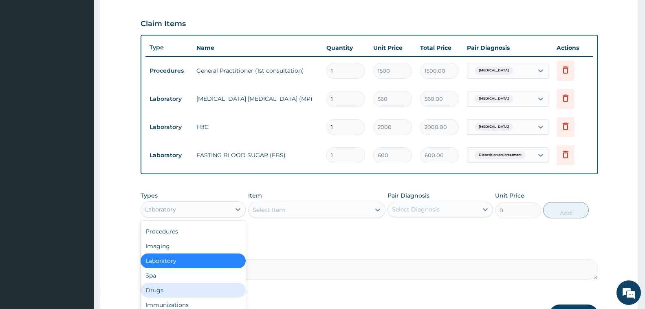
click at [160, 290] on div "Drugs" at bounding box center [193, 290] width 105 height 15
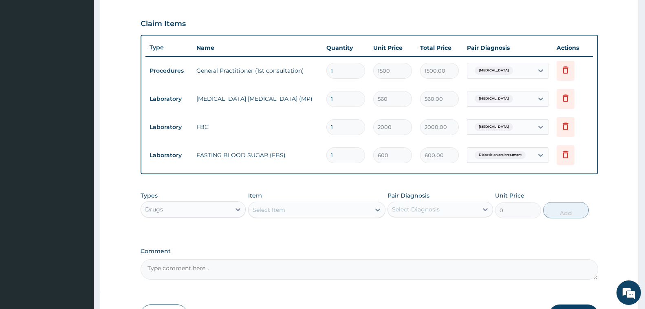
click at [302, 209] on div "Select Item" at bounding box center [310, 209] width 122 height 13
type input "QUIN"
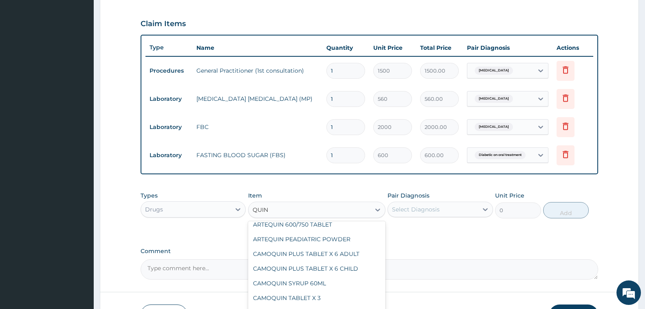
scroll to position [72, 0]
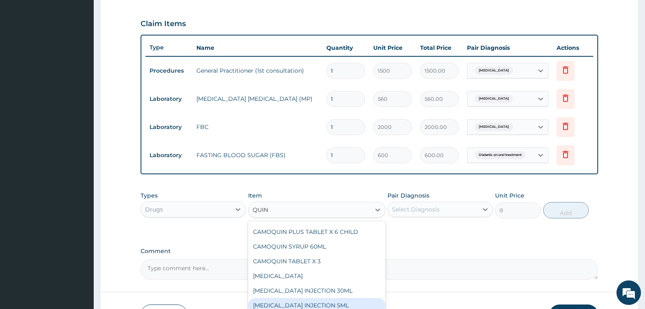
click at [324, 306] on div "CHLOROQUINE INJECTION 5ML" at bounding box center [316, 305] width 137 height 15
type input "400"
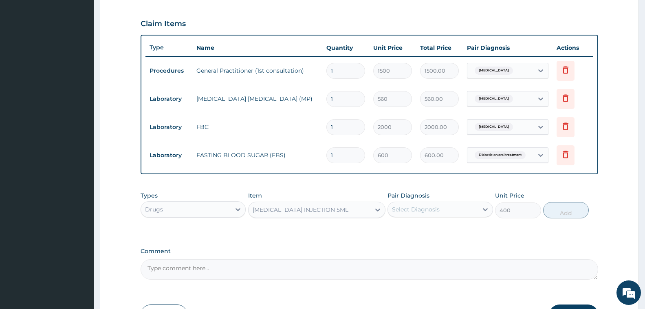
click at [425, 208] on div "Select Diagnosis" at bounding box center [416, 209] width 48 height 8
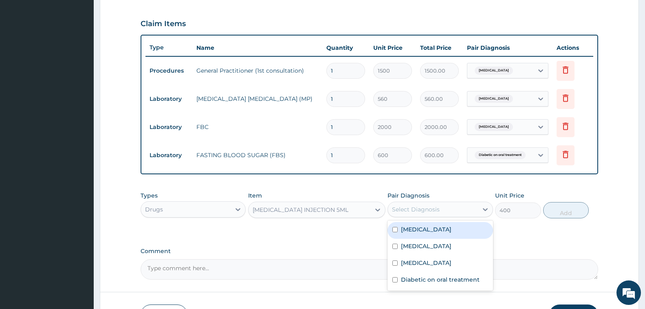
click at [416, 228] on label "Malaria" at bounding box center [426, 229] width 51 height 8
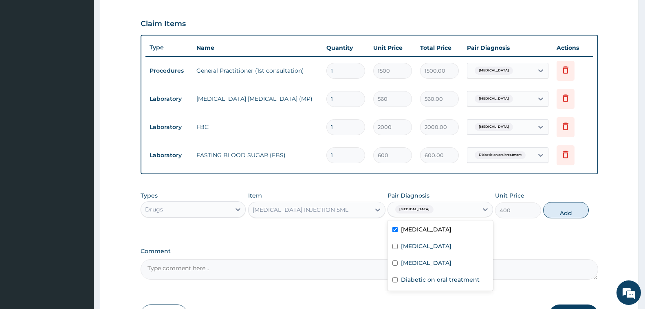
checkbox input "true"
click at [559, 209] on button "Add" at bounding box center [566, 210] width 46 height 16
type input "0"
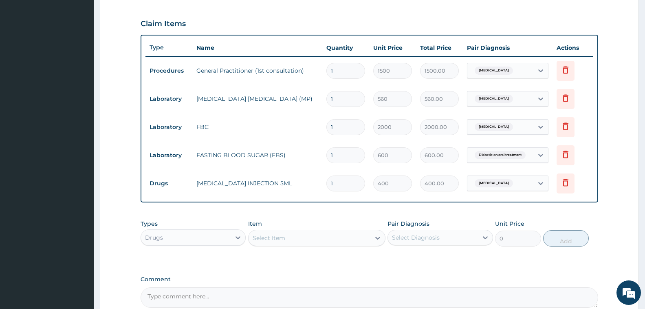
click at [300, 236] on div "Select Item" at bounding box center [310, 237] width 122 height 13
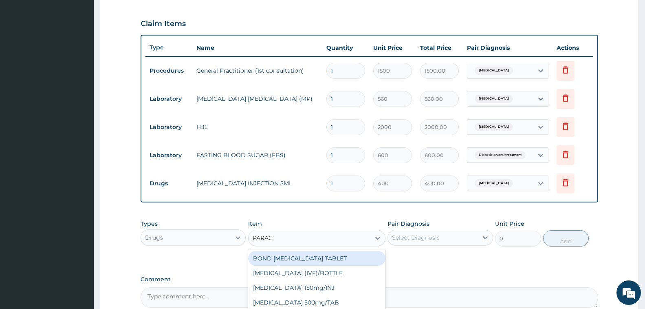
type input "PARACE"
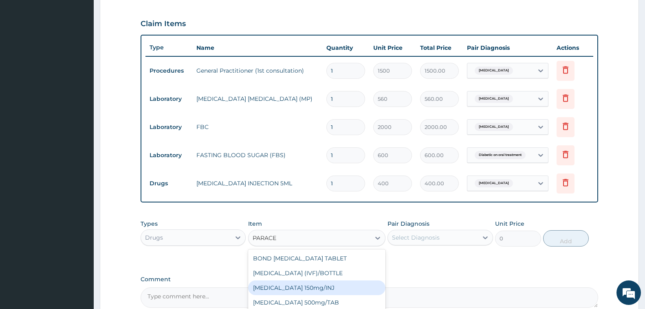
click at [299, 285] on div "Paracetamol 150mg/INJ" at bounding box center [316, 287] width 137 height 15
type input "250"
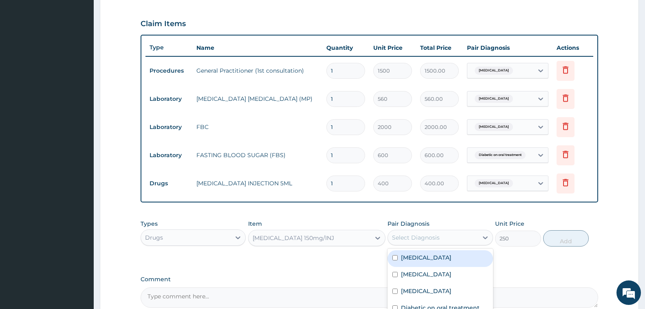
click at [421, 234] on div "Select Diagnosis" at bounding box center [416, 237] width 48 height 8
click at [416, 259] on label "Malaria" at bounding box center [426, 257] width 51 height 8
checkbox input "true"
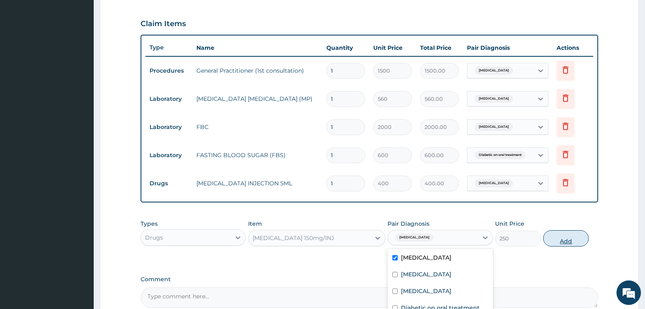
click at [554, 239] on button "Add" at bounding box center [566, 238] width 46 height 16
type input "0"
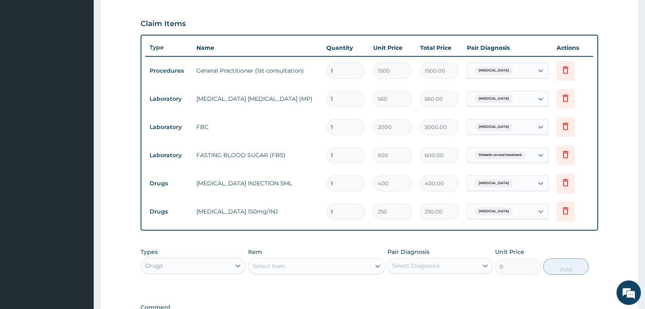
click at [265, 269] on div "Select Item" at bounding box center [269, 266] width 33 height 8
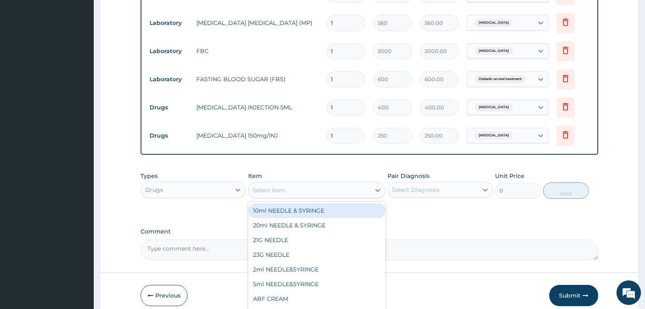
scroll to position [350, 0]
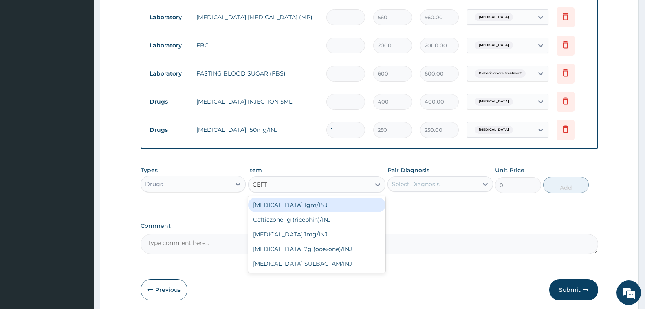
type input "CEFTR"
click at [298, 204] on div "Ceftriaxone 1mg/INJ" at bounding box center [316, 204] width 137 height 15
type input "1250"
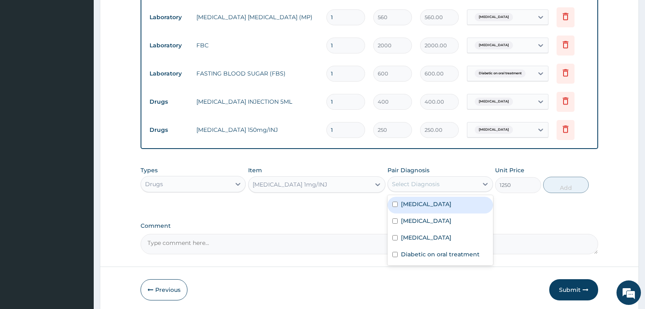
click at [417, 185] on div "Select Diagnosis" at bounding box center [416, 184] width 48 height 8
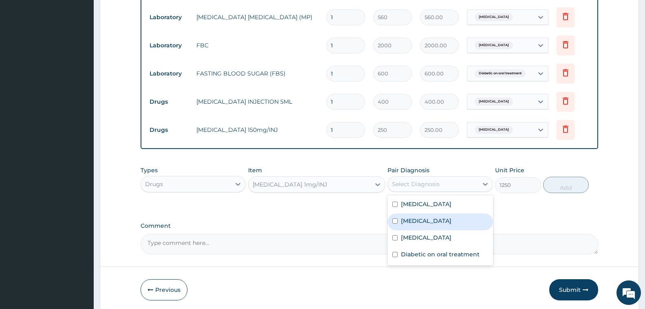
click at [414, 220] on label "Sepsis" at bounding box center [426, 220] width 51 height 8
checkbox input "true"
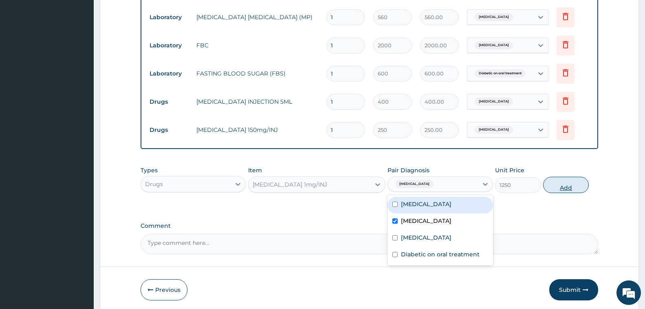
click at [566, 186] on button "Add" at bounding box center [566, 185] width 46 height 16
type input "0"
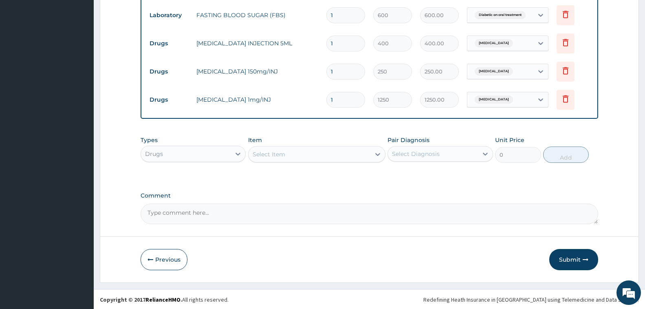
scroll to position [409, 0]
click at [276, 151] on div "Select Item" at bounding box center [269, 153] width 33 height 8
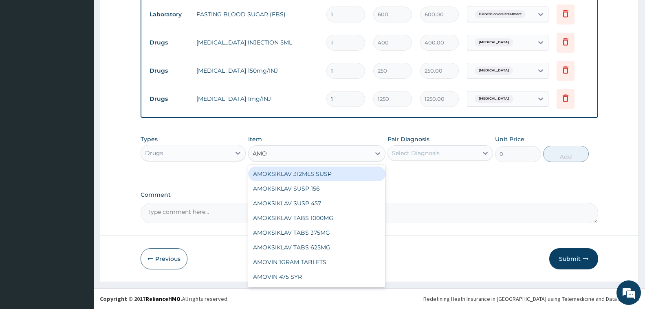
type input "AMOX"
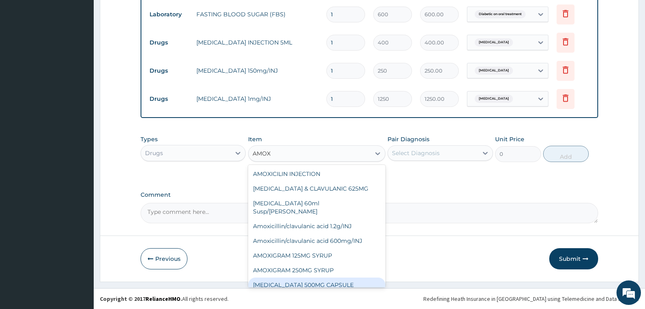
click at [314, 277] on div "AMOXIL 500MG CAPSULE" at bounding box center [316, 284] width 137 height 15
type input "63"
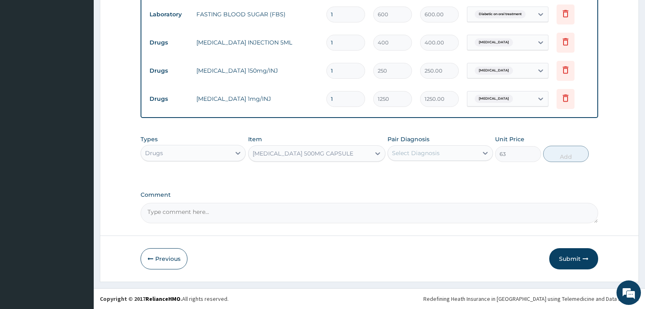
click at [427, 152] on div "Select Diagnosis" at bounding box center [416, 153] width 48 height 8
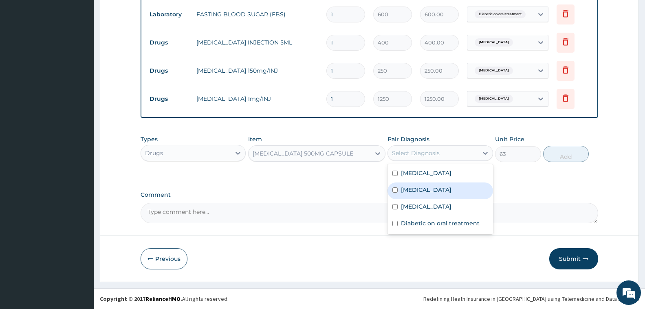
click at [417, 188] on label "Sepsis" at bounding box center [426, 189] width 51 height 8
checkbox input "true"
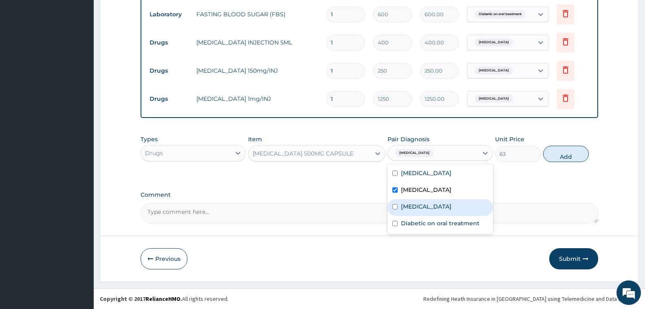
click at [451, 210] on label "Upper respiratory infection" at bounding box center [426, 206] width 51 height 8
checkbox input "true"
click at [560, 149] on button "Add" at bounding box center [566, 154] width 46 height 16
type input "0"
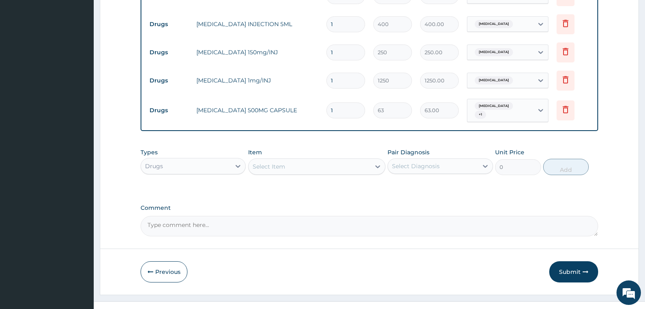
scroll to position [437, 0]
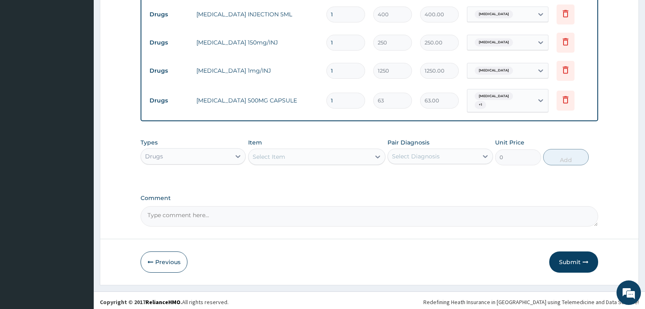
click at [283, 152] on div "Select Item" at bounding box center [269, 156] width 33 height 8
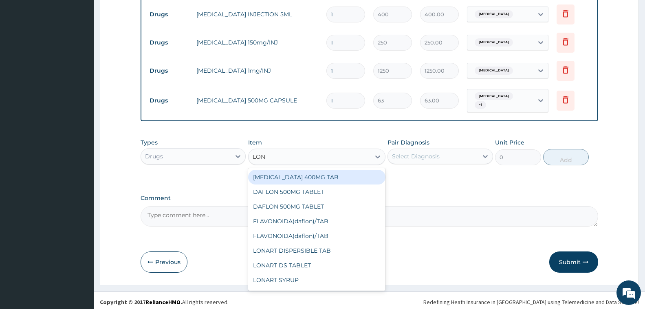
type input "LONA"
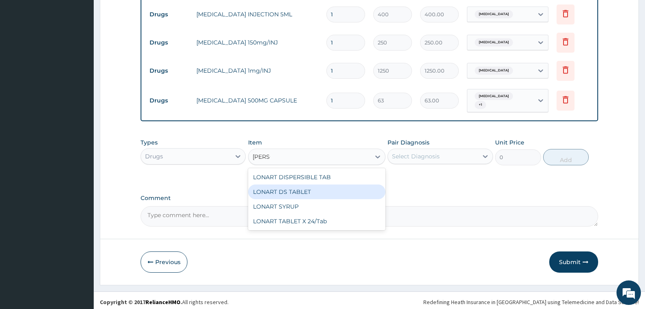
click at [300, 187] on div "LONART DS TABLET" at bounding box center [316, 191] width 137 height 15
type input "150"
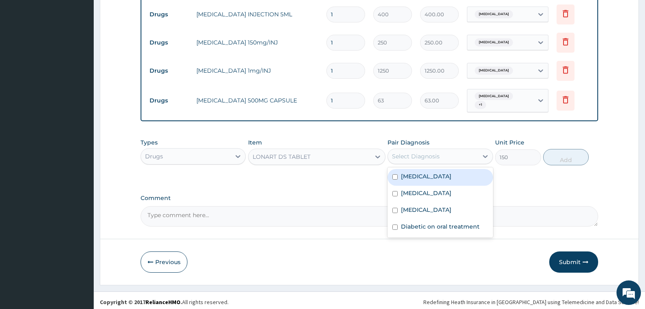
click at [400, 156] on div "Select Diagnosis" at bounding box center [416, 156] width 48 height 8
click at [413, 172] on label "Malaria" at bounding box center [426, 176] width 51 height 8
checkbox input "true"
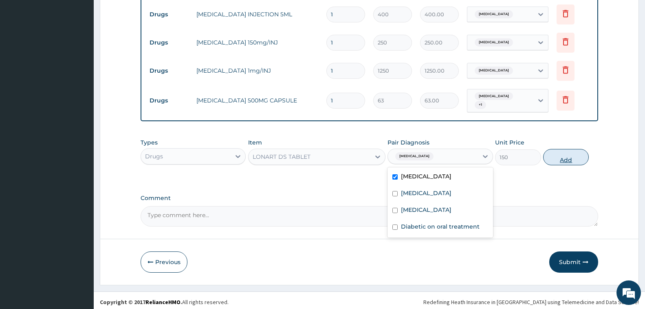
click at [571, 156] on button "Add" at bounding box center [566, 157] width 46 height 16
type input "0"
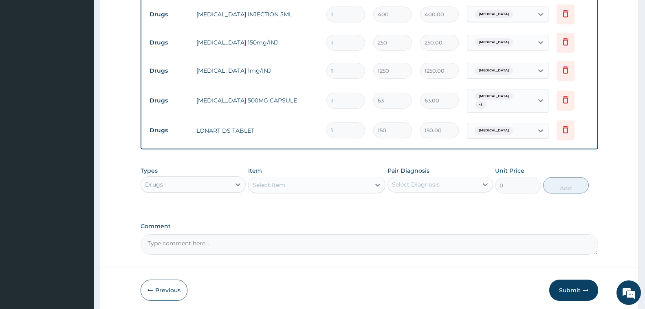
click at [263, 181] on div "Select Item" at bounding box center [269, 185] width 33 height 8
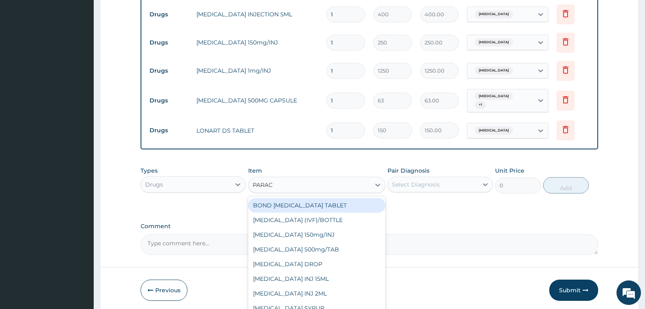
type input "PARACE"
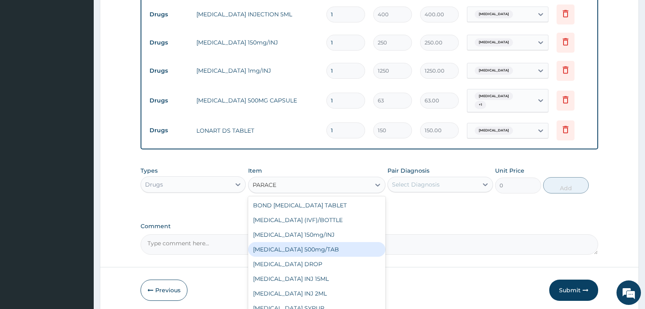
click at [302, 246] on div "PARACETAMOL 500mg/TAB" at bounding box center [316, 249] width 137 height 15
type input "7"
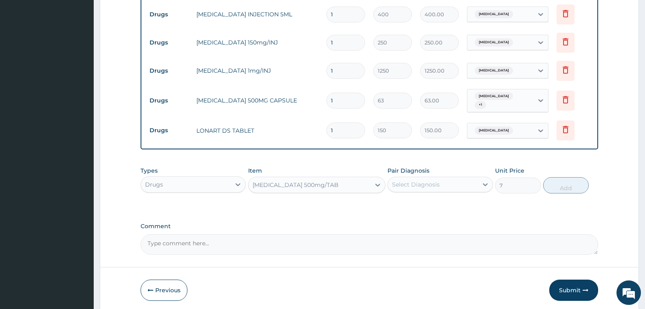
click at [408, 177] on div "Select Diagnosis" at bounding box center [440, 184] width 105 height 15
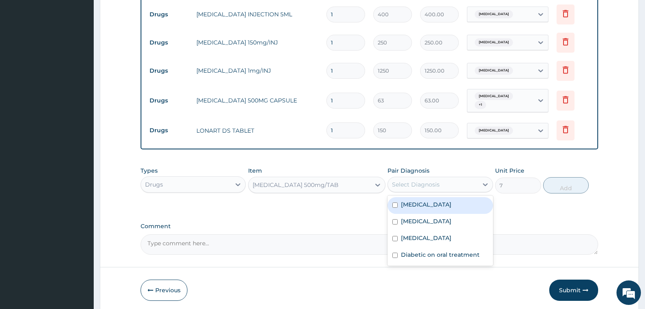
click at [415, 200] on label "Malaria" at bounding box center [426, 204] width 51 height 8
checkbox input "true"
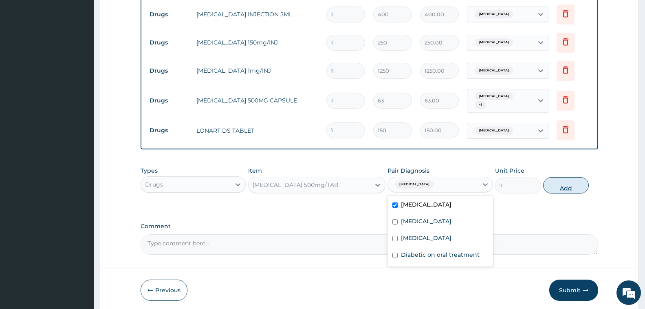
click at [561, 183] on button "Add" at bounding box center [566, 185] width 46 height 16
type input "0"
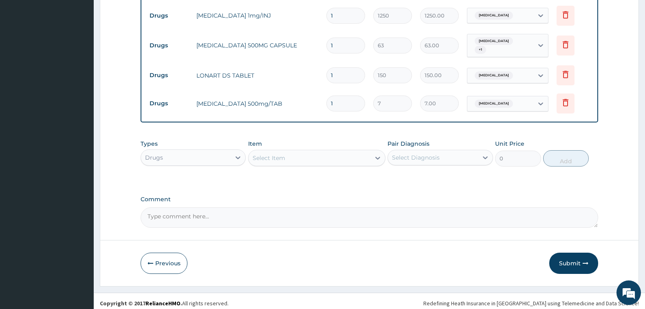
scroll to position [494, 0]
click at [285, 155] on div "Select Item" at bounding box center [310, 156] width 122 height 13
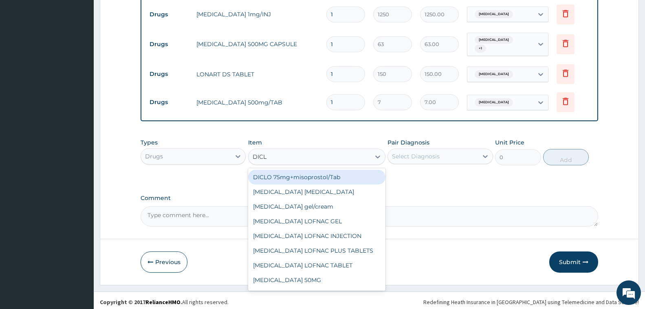
type input "DICLO"
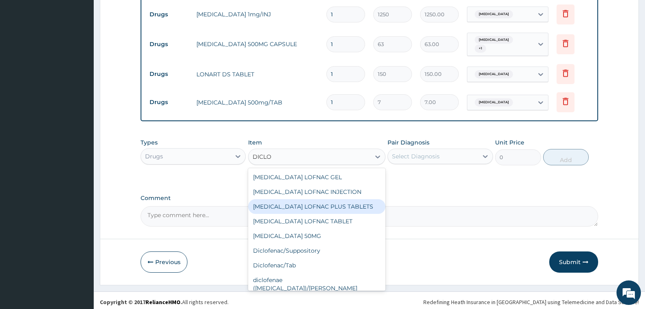
scroll to position [82, 0]
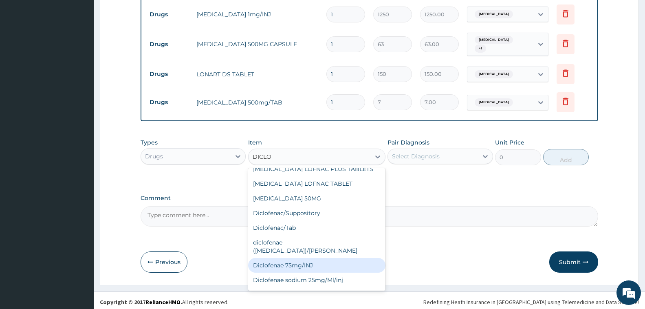
click at [309, 258] on div "Diclofenae 75mg/INJ" at bounding box center [316, 265] width 137 height 15
type input "250"
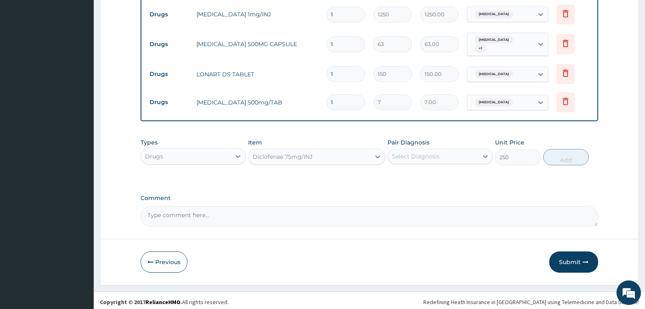
click at [436, 152] on div "Select Diagnosis" at bounding box center [416, 156] width 48 height 8
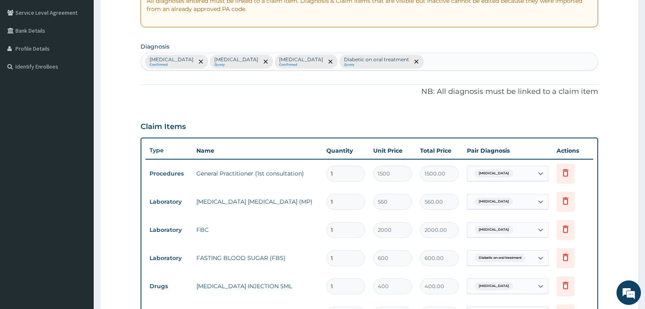
scroll to position [127, 0]
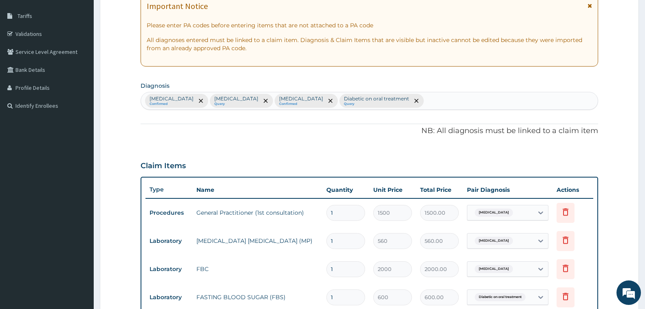
click at [407, 99] on div "Malaria Confirmed Sepsis Query Upper respiratory infection Confirmed Diabetic o…" at bounding box center [369, 100] width 457 height 17
type input "FEVER"
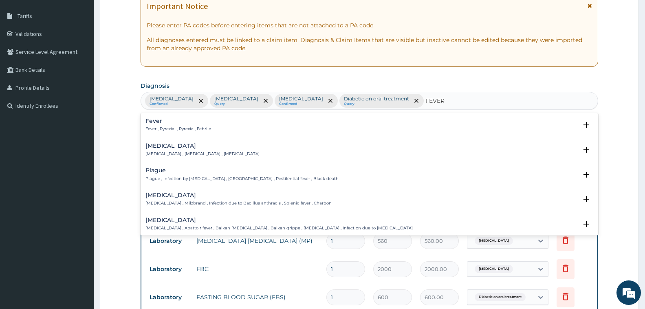
click at [151, 126] on p "Fever , Pyrexial , Pyrexia , Febrile" at bounding box center [179, 129] width 66 height 6
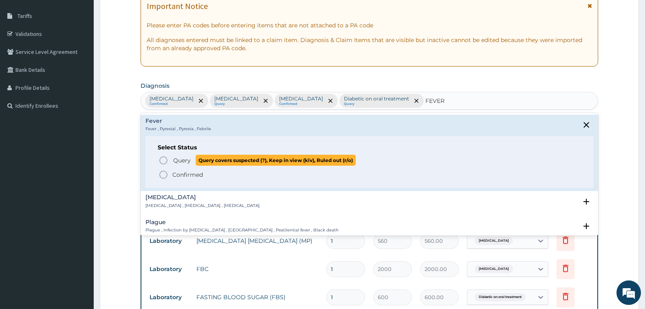
click at [166, 159] on icon "status option query" at bounding box center [164, 160] width 10 height 10
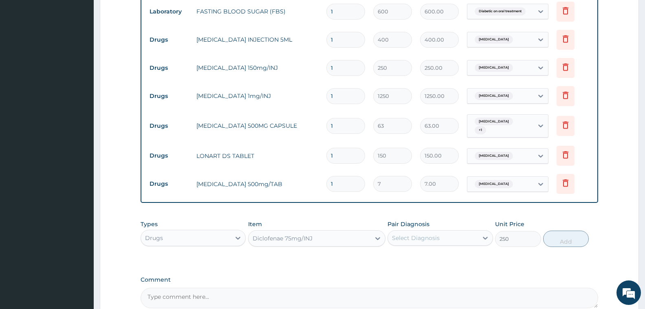
scroll to position [494, 0]
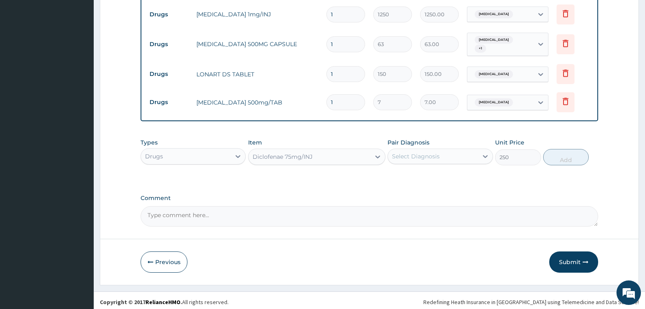
click at [429, 153] on div "Select Diagnosis" at bounding box center [416, 156] width 48 height 8
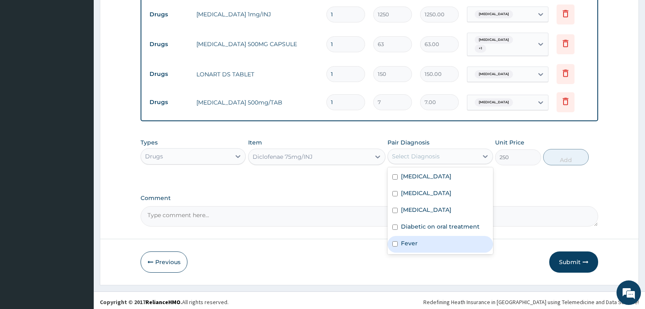
click at [418, 236] on div "Fever" at bounding box center [440, 244] width 105 height 17
checkbox input "true"
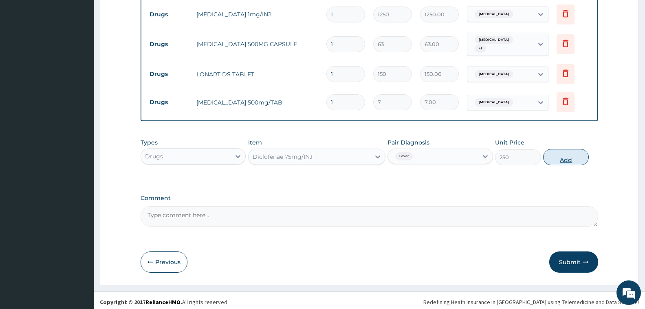
click at [559, 157] on button "Add" at bounding box center [566, 157] width 46 height 16
type input "0"
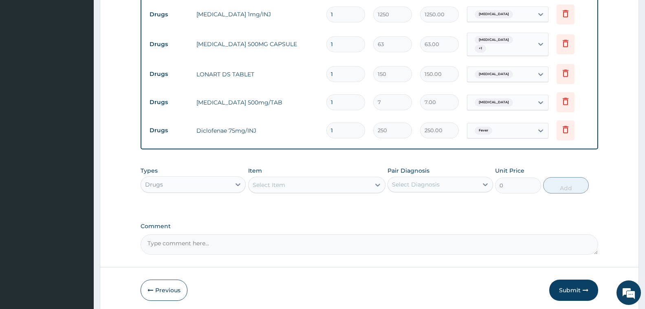
click at [347, 98] on input "1" at bounding box center [346, 102] width 39 height 16
type input "18"
type input "126.00"
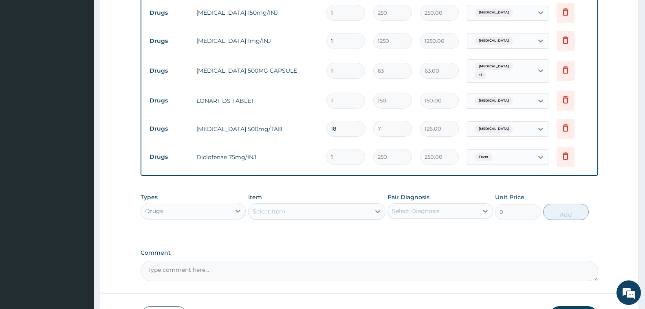
scroll to position [453, 0]
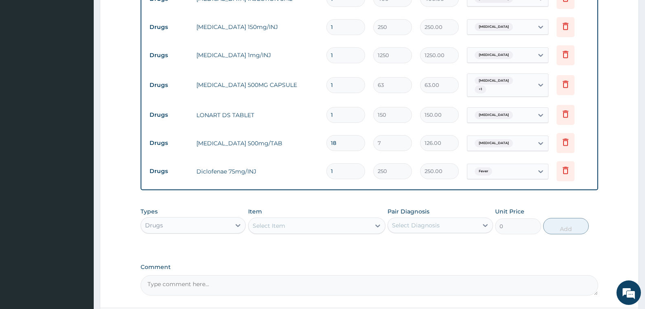
type input "18"
click at [348, 113] on input "1" at bounding box center [346, 115] width 39 height 16
type input "12"
type input "1800.00"
type input "12"
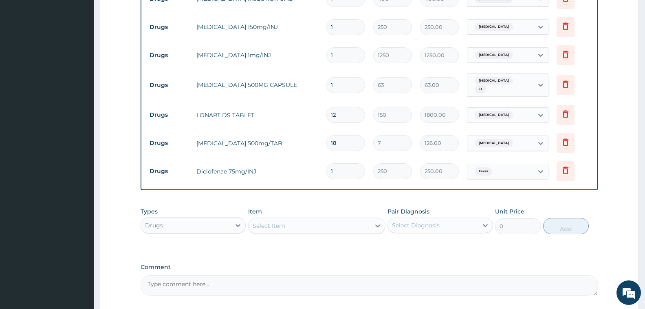
click at [342, 79] on input "1" at bounding box center [346, 85] width 39 height 16
type input "15"
type input "945.00"
type input "1"
type input "63.00"
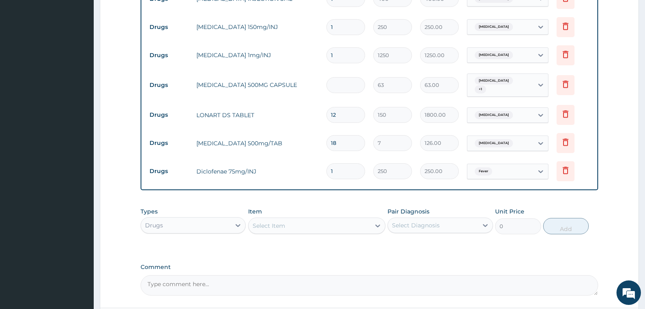
type input "0.00"
type input "3"
type input "189.00"
type input "30"
type input "1890.00"
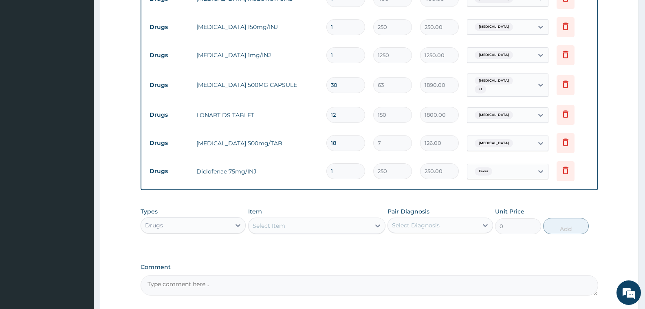
type input "31"
type input "1953.00"
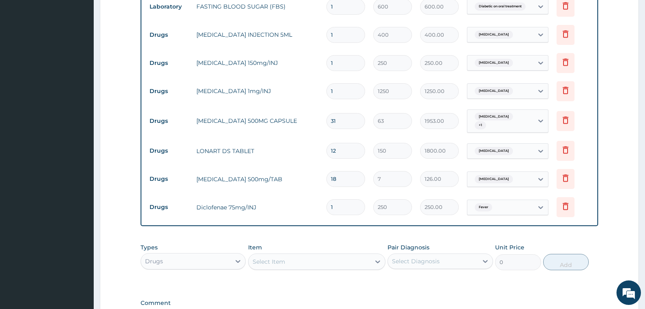
scroll to position [412, 0]
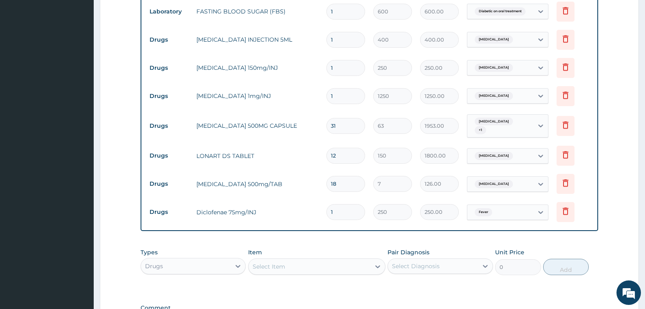
type input "31"
click at [341, 93] on input "1" at bounding box center [346, 96] width 39 height 16
drag, startPoint x: 341, startPoint y: 93, endPoint x: 317, endPoint y: 94, distance: 24.1
click at [317, 94] on tr "Drugs Ceftriaxone 1mg/INJ 1 1250 1250.00 Sepsis Delete" at bounding box center [370, 96] width 448 height 28
type input "3"
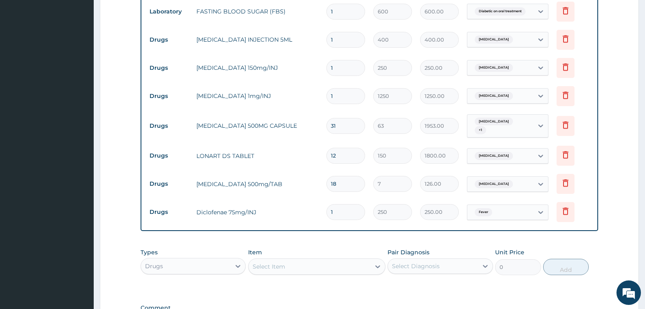
type input "3750.00"
type input "3"
drag, startPoint x: 339, startPoint y: 70, endPoint x: 327, endPoint y: 68, distance: 12.4
click at [327, 68] on input "1" at bounding box center [346, 68] width 39 height 16
type input "3"
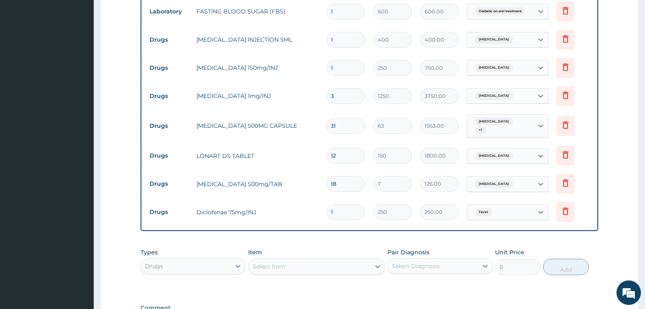
type input "750.00"
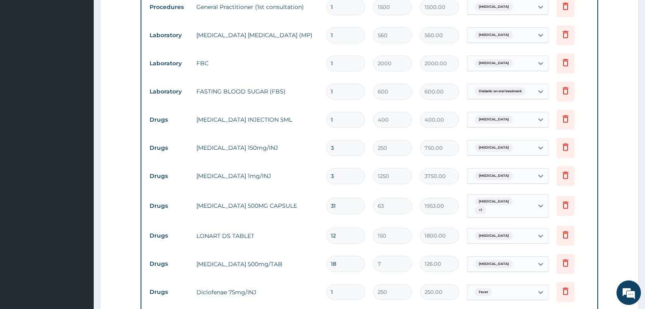
scroll to position [331, 0]
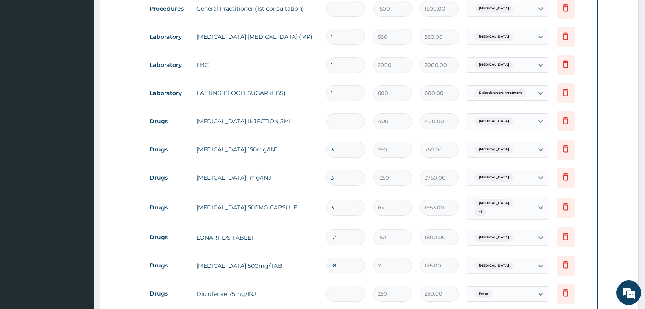
type input "3"
drag, startPoint x: 341, startPoint y: 119, endPoint x: 321, endPoint y: 120, distance: 20.4
click at [321, 120] on tr "Drugs CHLOROQUINE INJECTION 5ML 1 400 400.00 Malaria Delete" at bounding box center [370, 121] width 448 height 28
type input "4"
type input "1600.00"
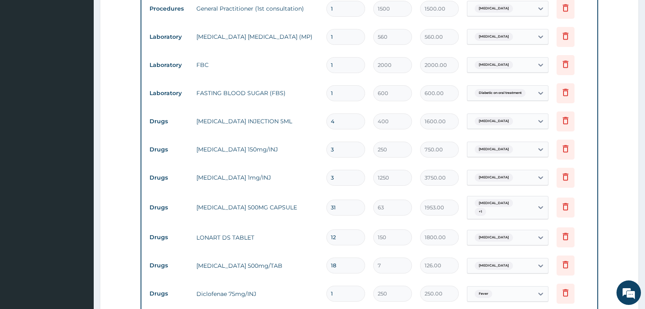
type input "4"
drag, startPoint x: 342, startPoint y: 90, endPoint x: 323, endPoint y: 92, distance: 19.6
click at [323, 92] on td "1" at bounding box center [345, 93] width 47 height 24
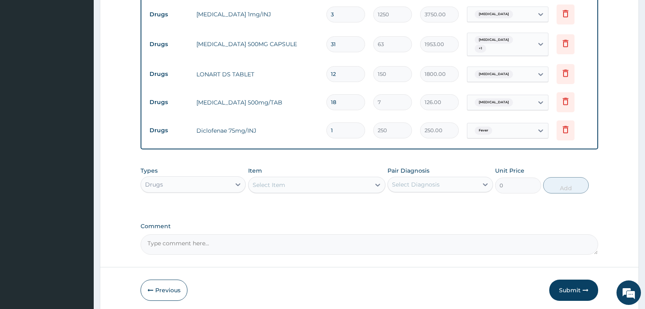
scroll to position [522, 0]
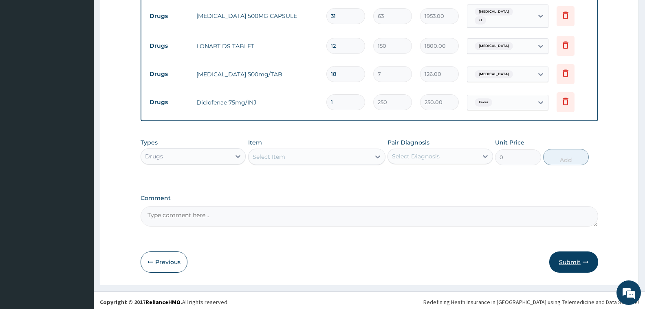
click at [574, 257] on button "Submit" at bounding box center [574, 261] width 49 height 21
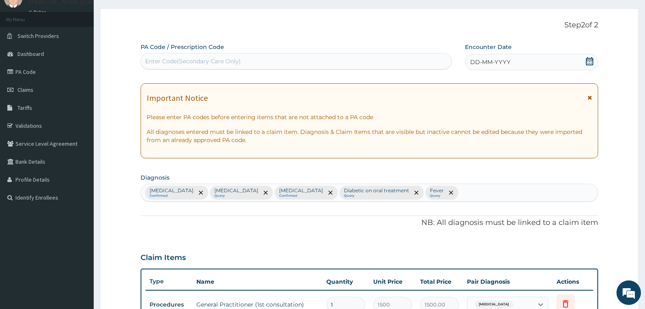
scroll to position [0, 0]
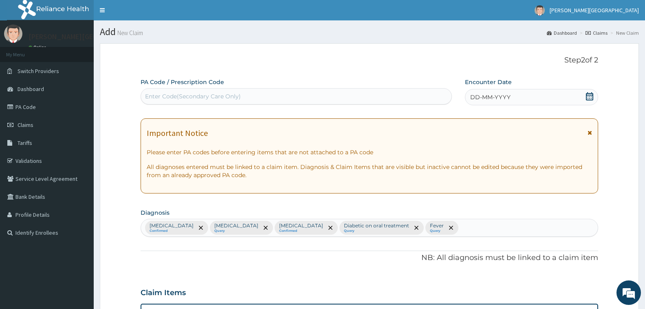
click at [589, 96] on icon at bounding box center [590, 96] width 8 height 8
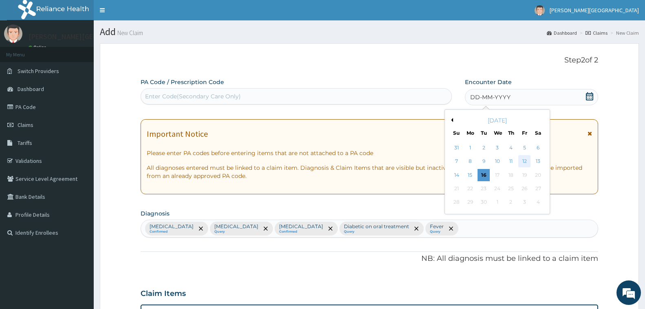
click at [526, 161] on div "12" at bounding box center [525, 161] width 12 height 12
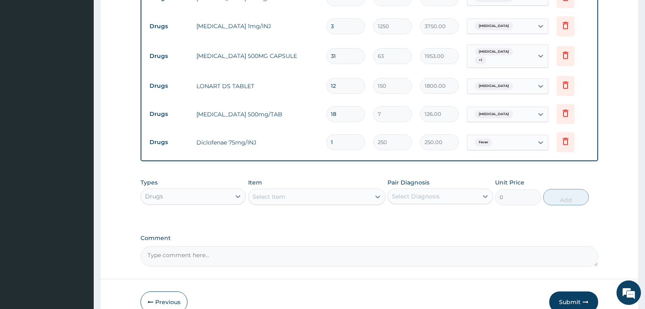
scroll to position [522, 0]
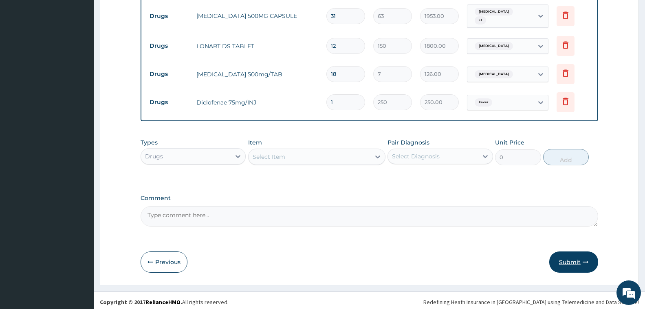
click at [565, 261] on button "Submit" at bounding box center [574, 261] width 49 height 21
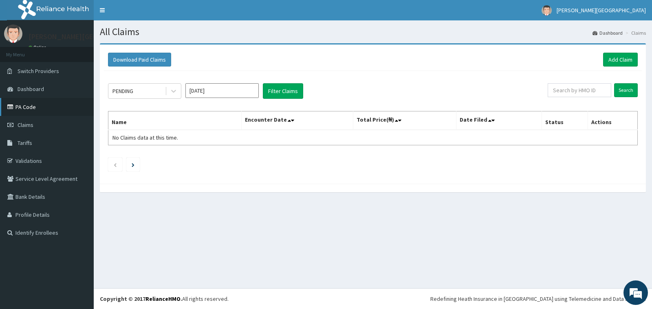
click at [29, 106] on link "PA Code" at bounding box center [47, 107] width 94 height 18
click at [29, 109] on link "PA Code" at bounding box center [47, 107] width 94 height 18
click at [623, 60] on link "Add Claim" at bounding box center [620, 60] width 35 height 14
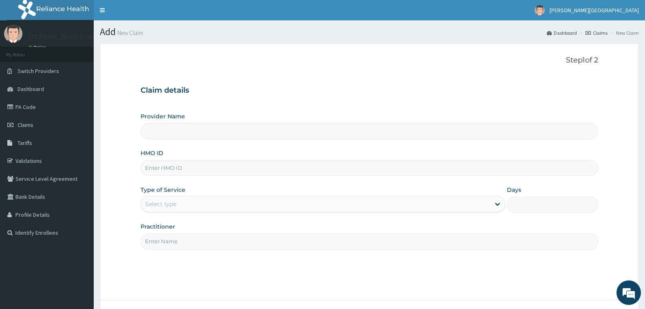
type input "[PERSON_NAME][GEOGRAPHIC_DATA]"
click at [195, 169] on input "HMO ID" at bounding box center [370, 168] width 458 height 16
type input "AOG/10008/A"
click at [212, 206] on div "Select type" at bounding box center [315, 203] width 349 height 13
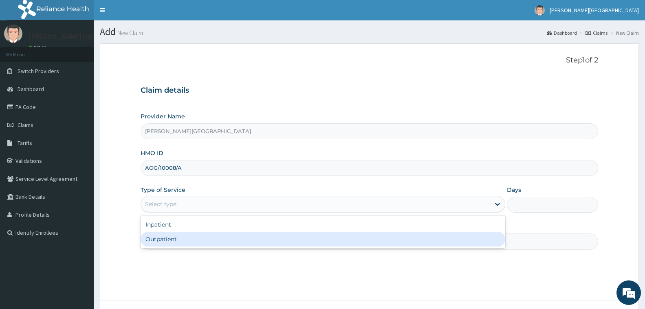
click at [211, 238] on div "Outpatient" at bounding box center [323, 239] width 365 height 15
type input "1"
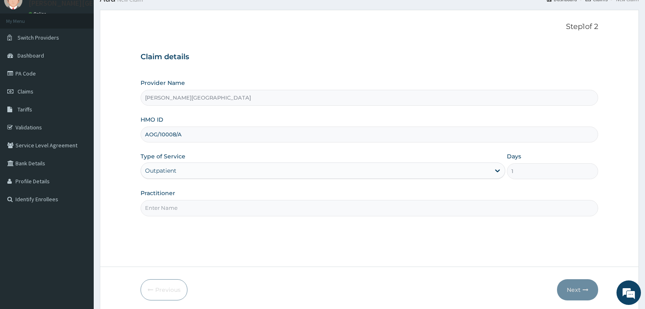
scroll to position [64, 0]
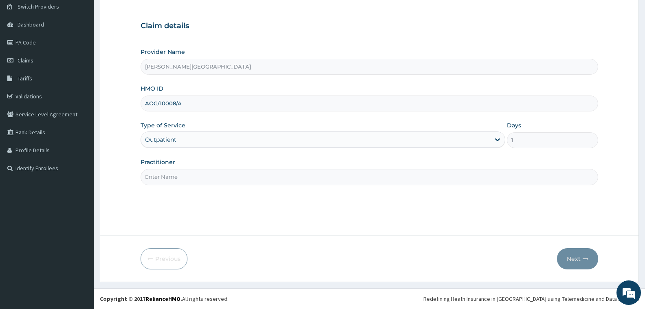
click at [183, 180] on input "Practitioner" at bounding box center [370, 177] width 458 height 16
type input "Dr. Chuka"
click at [578, 255] on button "Next" at bounding box center [577, 258] width 41 height 21
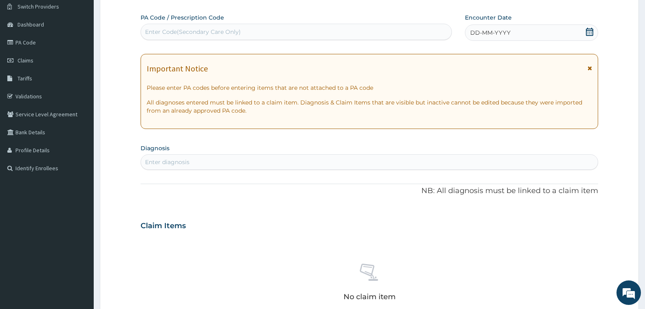
click at [239, 160] on div "Enter diagnosis" at bounding box center [369, 161] width 457 height 13
type input "MALAR"
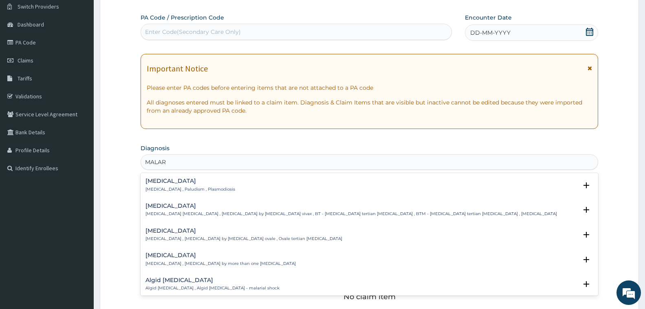
click at [150, 179] on h4 "Malaria" at bounding box center [191, 181] width 90 height 6
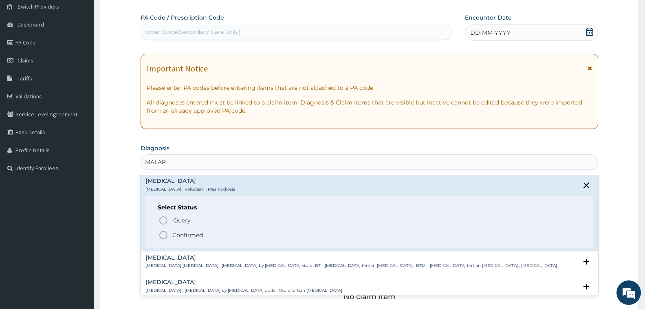
click at [163, 235] on icon "status option filled" at bounding box center [164, 235] width 10 height 10
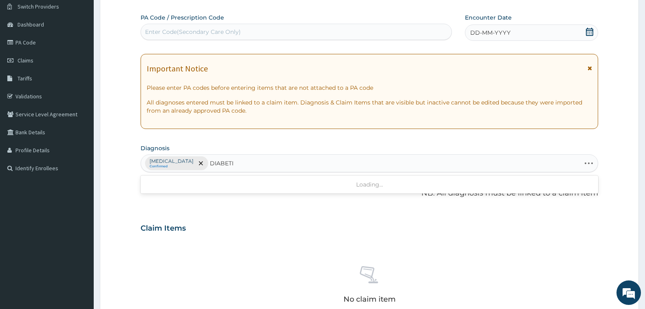
type input "DIABET"
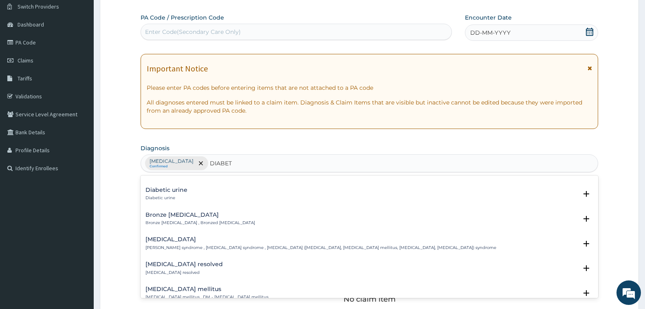
scroll to position [82, 0]
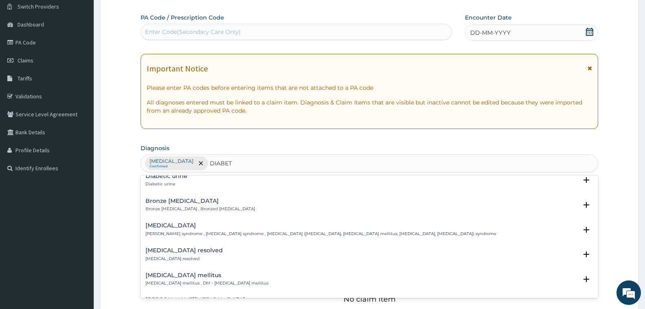
click at [190, 252] on h4 "Diabetes resolved" at bounding box center [184, 250] width 77 height 6
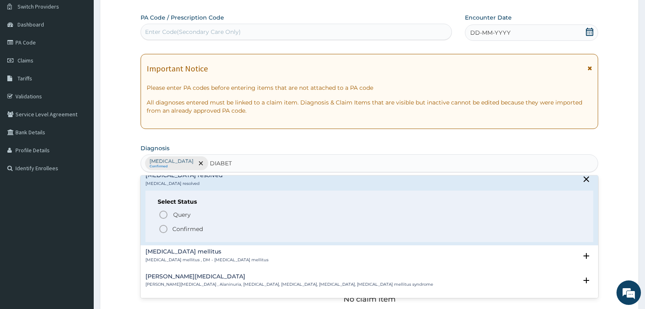
scroll to position [163, 0]
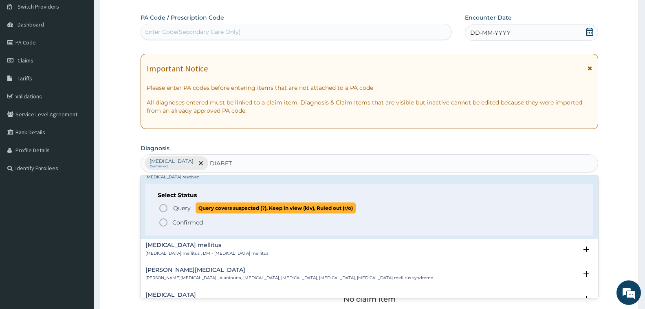
click at [165, 209] on icon "status option query" at bounding box center [164, 208] width 10 height 10
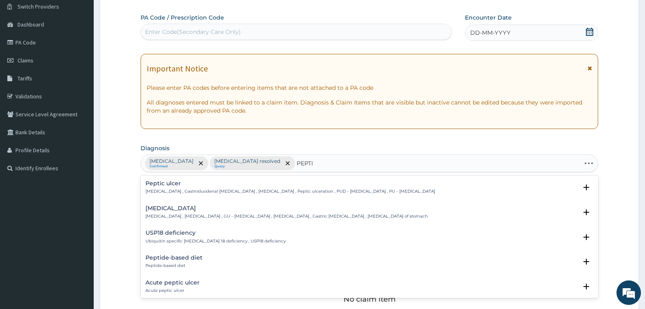
type input "PEPTIC"
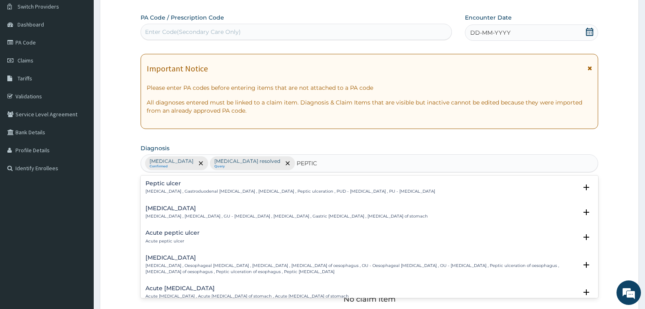
click at [184, 189] on p "Peptic ulcer , Gastroduodenal ulcer , Peptic ulcer disease , Peptic ulceration …" at bounding box center [291, 191] width 290 height 6
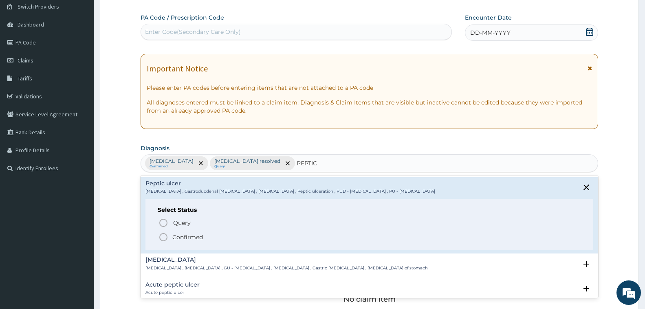
click at [164, 236] on icon "status option filled" at bounding box center [164, 237] width 10 height 10
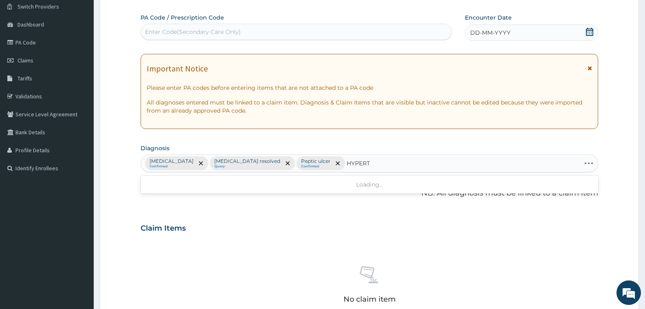
type input "HYPERTE"
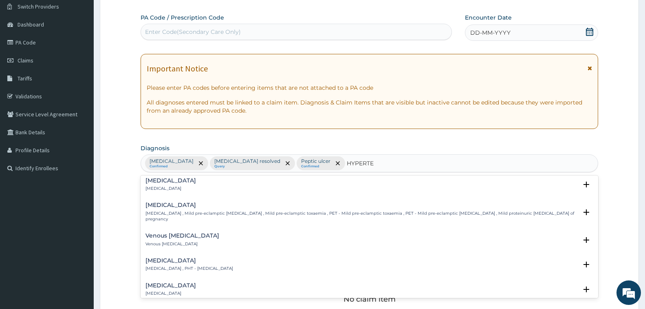
scroll to position [204, 0]
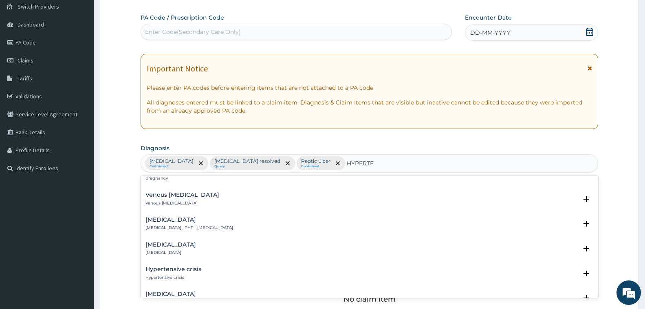
click at [196, 241] on h4 "Benign hypertension" at bounding box center [171, 244] width 51 height 6
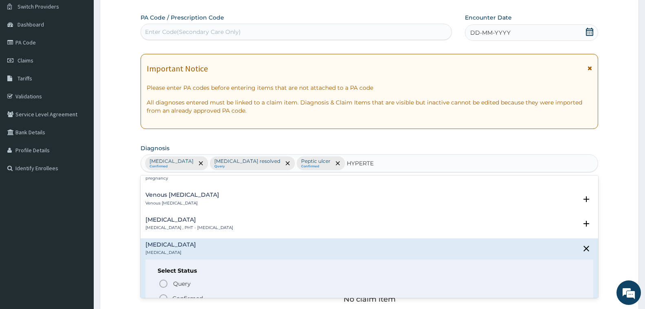
click at [163, 293] on icon "status option filled" at bounding box center [164, 298] width 10 height 10
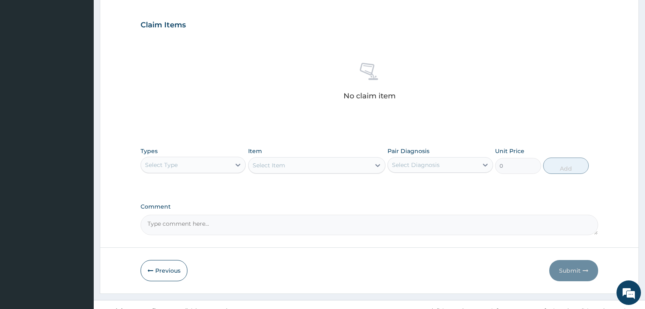
scroll to position [268, 0]
click at [225, 167] on div "Select Type" at bounding box center [186, 163] width 90 height 13
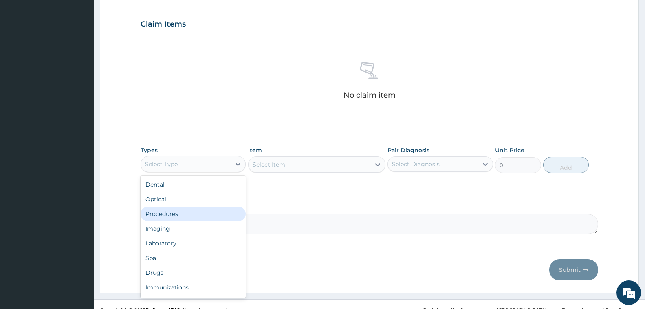
click at [198, 214] on div "Procedures" at bounding box center [193, 213] width 105 height 15
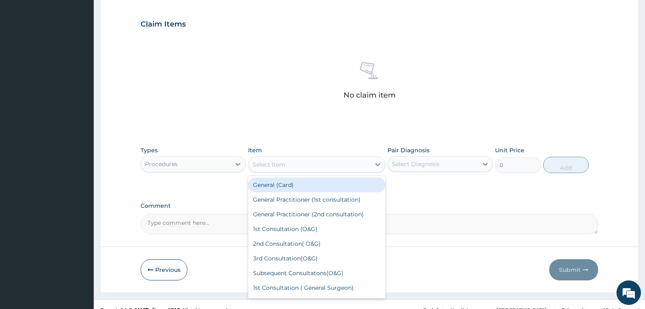
click at [311, 166] on div "Select Item" at bounding box center [310, 164] width 122 height 13
type input "CO"
click at [318, 183] on div "General Practitioner (1st consultation)" at bounding box center [316, 184] width 137 height 15
type input "1500"
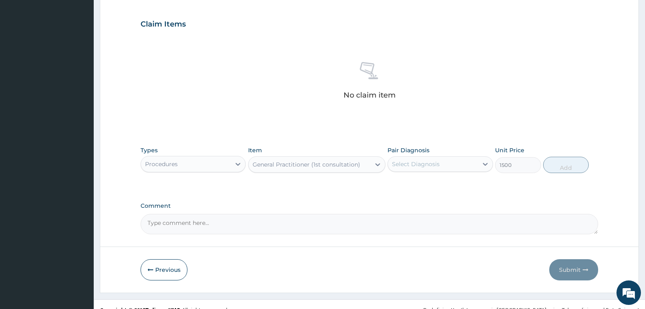
click at [416, 161] on div "Select Diagnosis" at bounding box center [416, 164] width 48 height 8
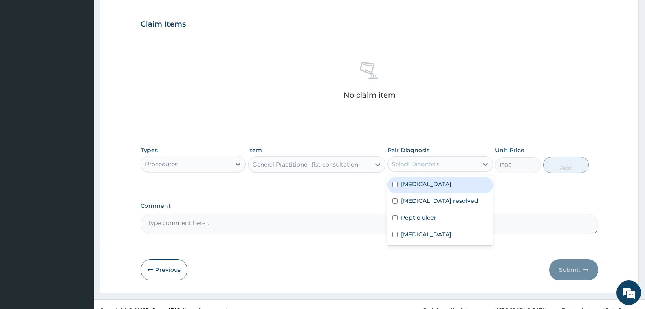
click at [424, 185] on div "Malaria" at bounding box center [440, 185] width 105 height 17
checkbox input "true"
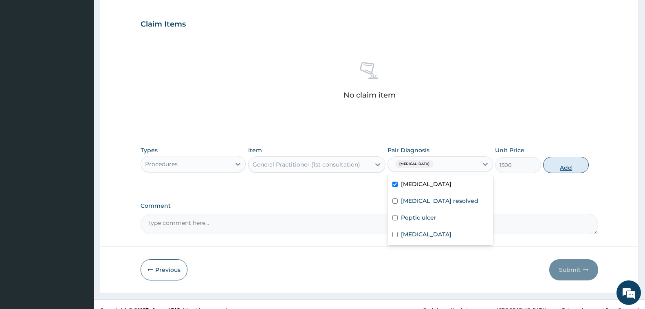
click at [572, 162] on button "Add" at bounding box center [566, 165] width 46 height 16
type input "0"
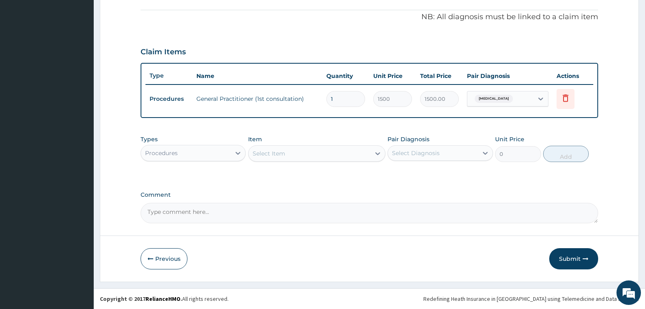
scroll to position [241, 0]
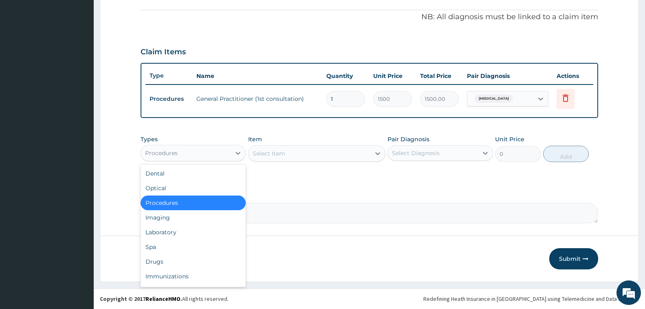
click at [222, 150] on div "Procedures" at bounding box center [186, 152] width 90 height 13
click at [190, 231] on div "Laboratory" at bounding box center [193, 232] width 105 height 15
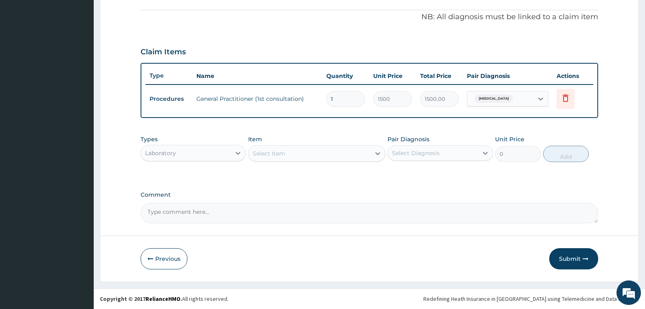
click at [305, 156] on div "Select Item" at bounding box center [310, 153] width 122 height 13
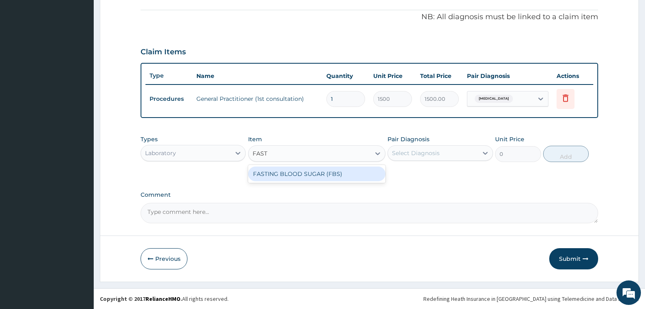
type input "FASTI"
click at [331, 172] on div "FASTING BLOOD SUGAR (FBS)" at bounding box center [316, 173] width 137 height 15
type input "600"
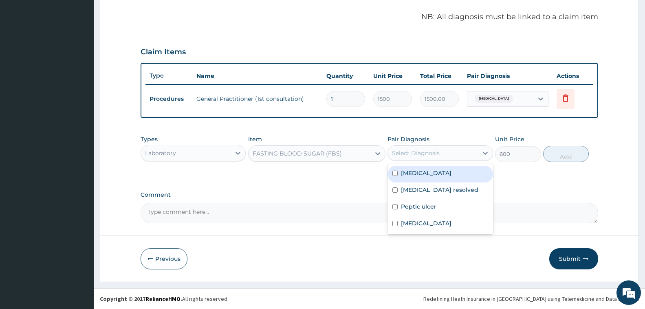
click at [430, 155] on div "Select Diagnosis" at bounding box center [416, 153] width 48 height 8
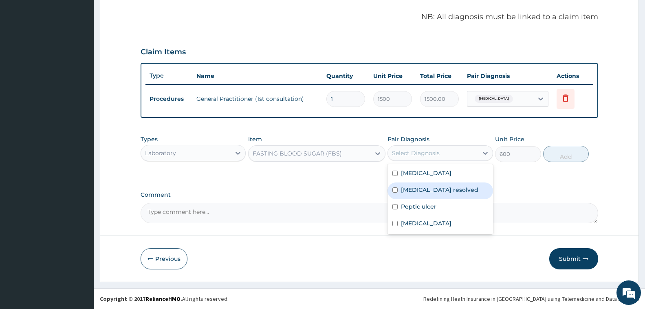
click at [434, 192] on label "Diabetes resolved" at bounding box center [439, 189] width 77 height 8
checkbox input "true"
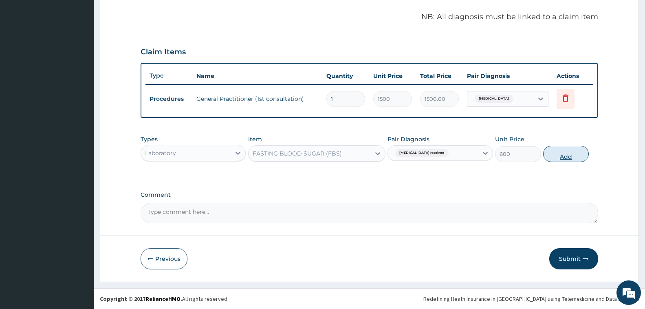
click at [552, 156] on button "Add" at bounding box center [566, 154] width 46 height 16
type input "0"
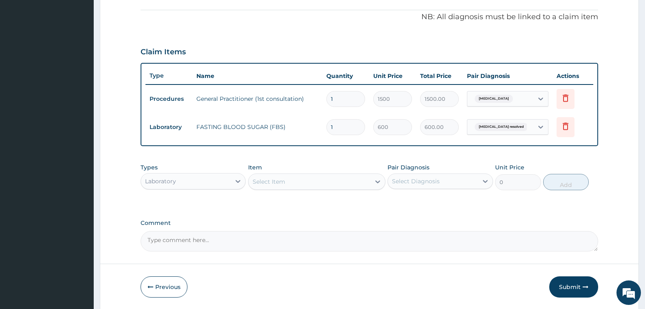
scroll to position [269, 0]
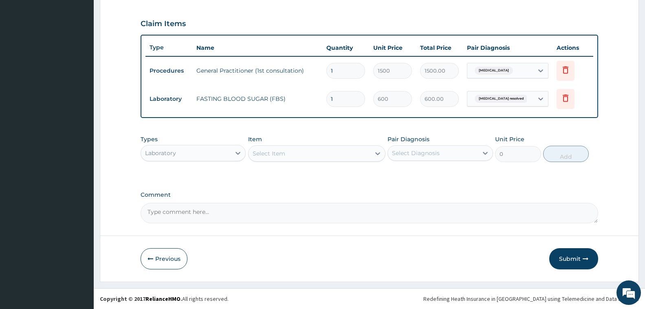
click at [290, 154] on div "Select Item" at bounding box center [310, 153] width 122 height 13
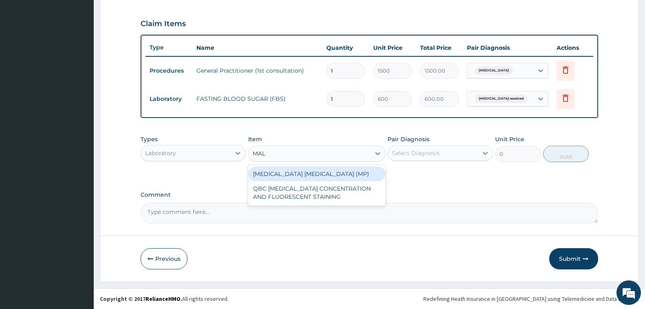
type input "MALA"
click at [300, 172] on div "MALARIA PARASITE (MP)" at bounding box center [316, 173] width 137 height 15
type input "560"
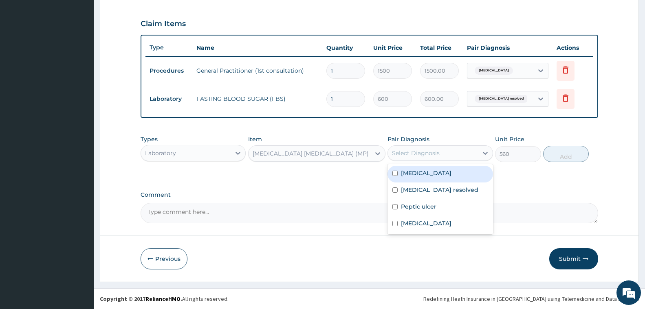
click at [414, 154] on div "Select Diagnosis" at bounding box center [416, 153] width 48 height 8
click at [417, 169] on label "Malaria" at bounding box center [426, 173] width 51 height 8
checkbox input "true"
click at [562, 153] on button "Add" at bounding box center [566, 154] width 46 height 16
type input "0"
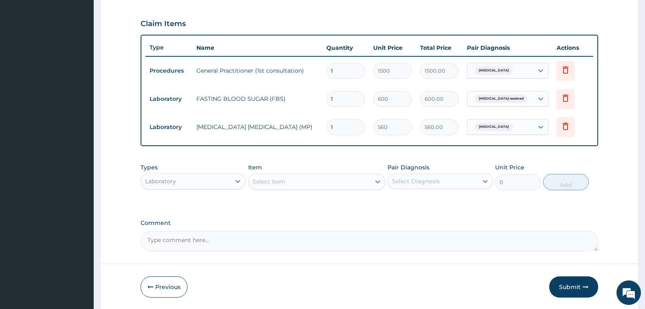
click at [203, 179] on div "Laboratory" at bounding box center [186, 180] width 90 height 13
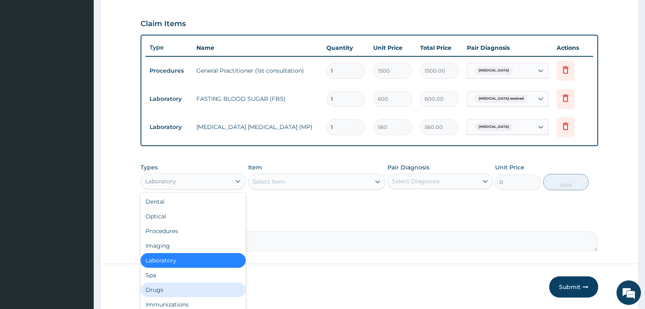
scroll to position [28, 0]
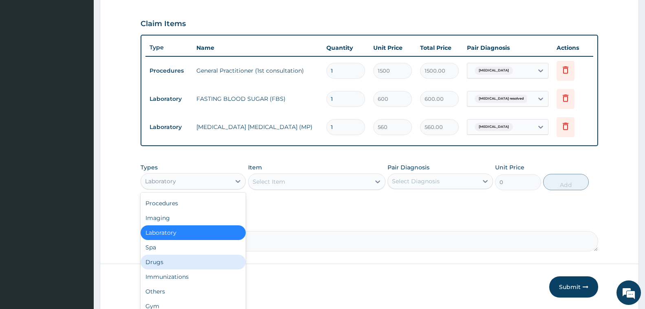
click at [163, 262] on div "Drugs" at bounding box center [193, 261] width 105 height 15
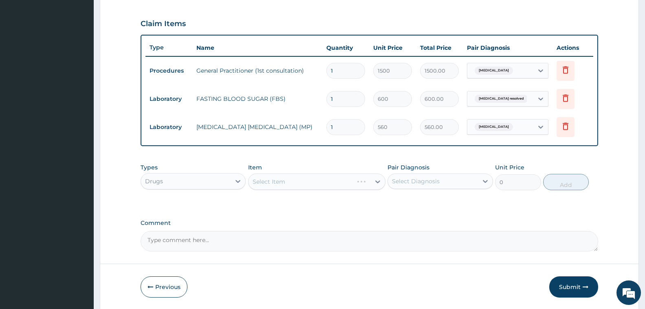
click at [290, 185] on div "Select Item" at bounding box center [316, 181] width 137 height 16
click at [298, 182] on div "Select Item" at bounding box center [316, 181] width 137 height 16
click at [377, 179] on div "Select Item" at bounding box center [316, 181] width 137 height 16
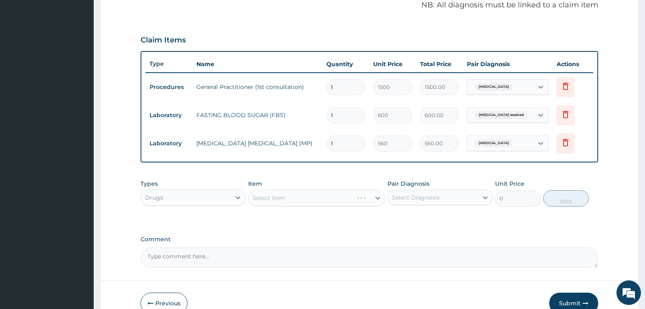
scroll to position [256, 0]
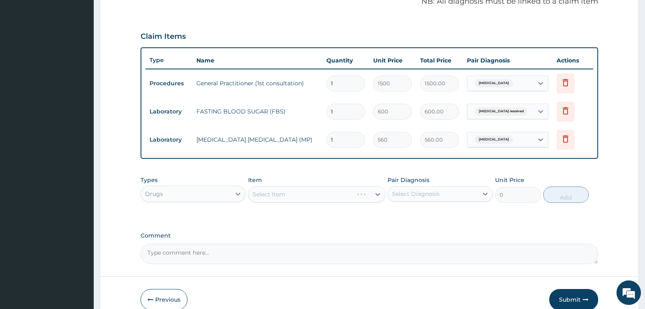
click at [356, 194] on div "Select Item" at bounding box center [316, 194] width 137 height 16
click at [371, 195] on div "Select Item" at bounding box center [316, 194] width 137 height 16
click at [287, 197] on div "Select Item" at bounding box center [316, 194] width 137 height 16
click at [292, 194] on div "Select Item" at bounding box center [316, 194] width 137 height 16
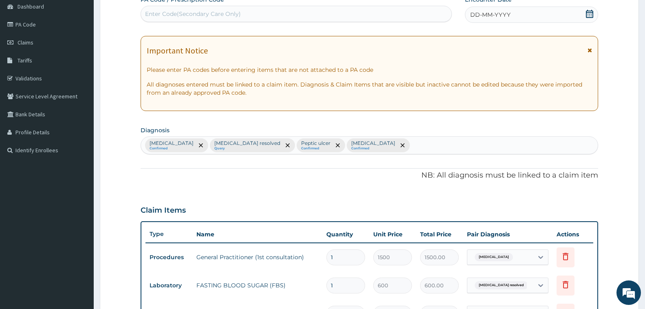
scroll to position [0, 0]
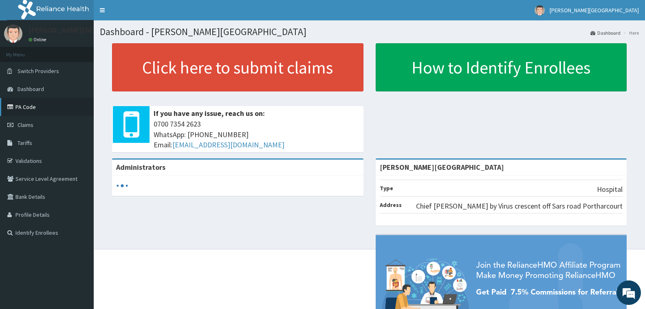
click at [56, 109] on link "PA Code" at bounding box center [47, 107] width 94 height 18
click at [24, 108] on link "PA Code" at bounding box center [47, 107] width 94 height 18
